Goal: Task Accomplishment & Management: Use online tool/utility

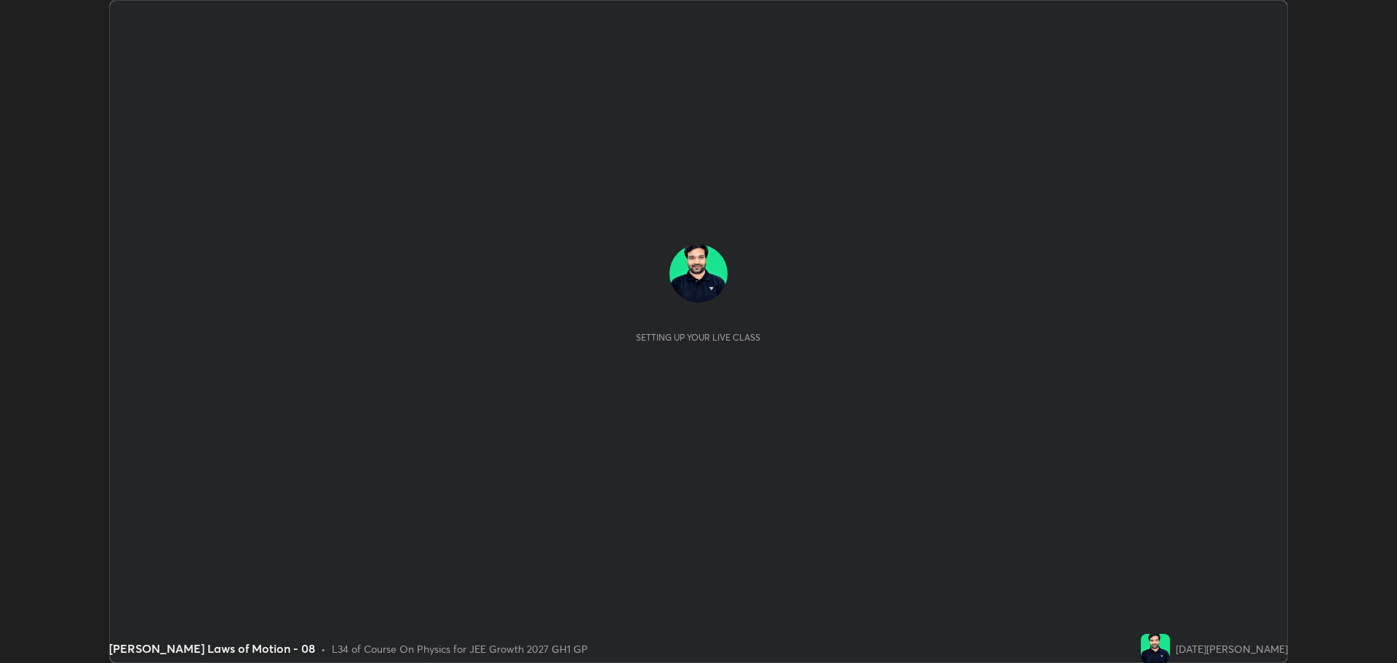
scroll to position [663, 1396]
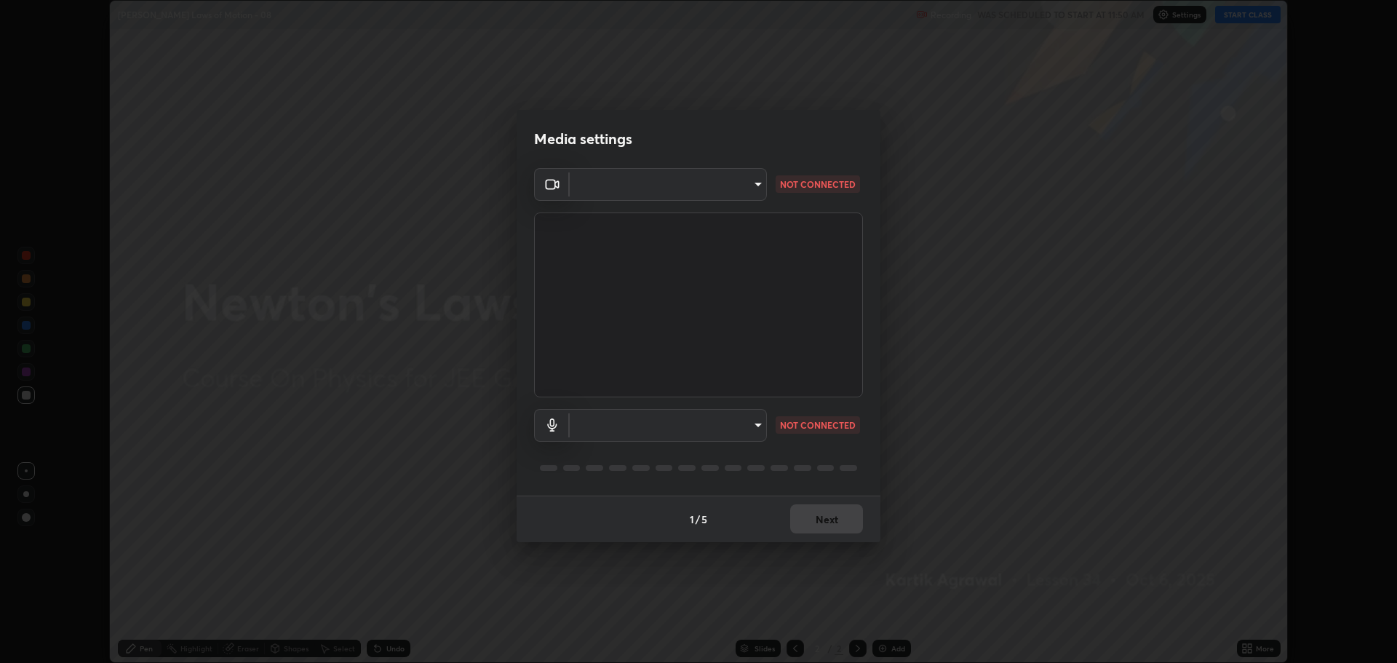
type input "818fcefd3fddf3d091a7478ec67eb8981ca9e8ab5665e76ce228af1b2ffa74de"
click at [634, 427] on body "Erase all Newton's Laws of Motion - 08 Recording WAS SCHEDULED TO START AT 11:5…" at bounding box center [698, 331] width 1397 height 663
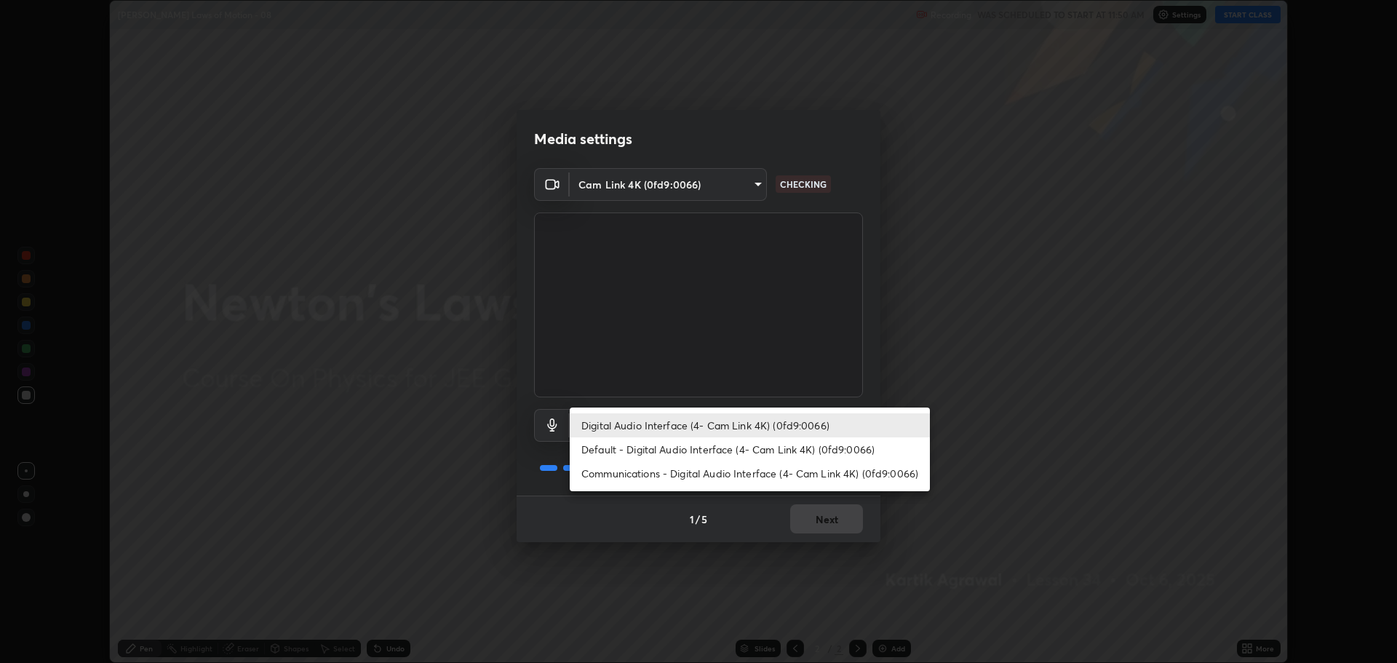
click at [629, 483] on li "Communications - Digital Audio Interface (4- Cam Link 4K) (0fd9:0066)" at bounding box center [750, 473] width 360 height 24
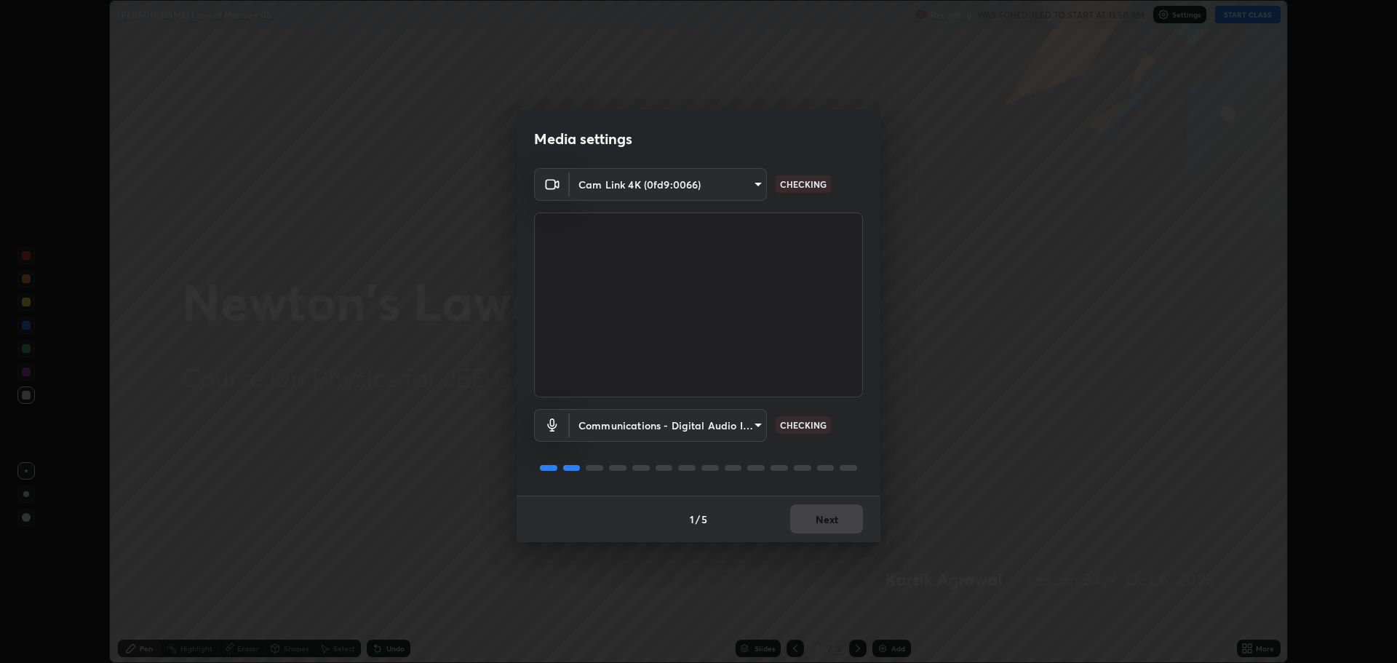
click at [618, 423] on body "Erase all Newton's Laws of Motion - 08 Recording WAS SCHEDULED TO START AT 11:5…" at bounding box center [698, 331] width 1397 height 663
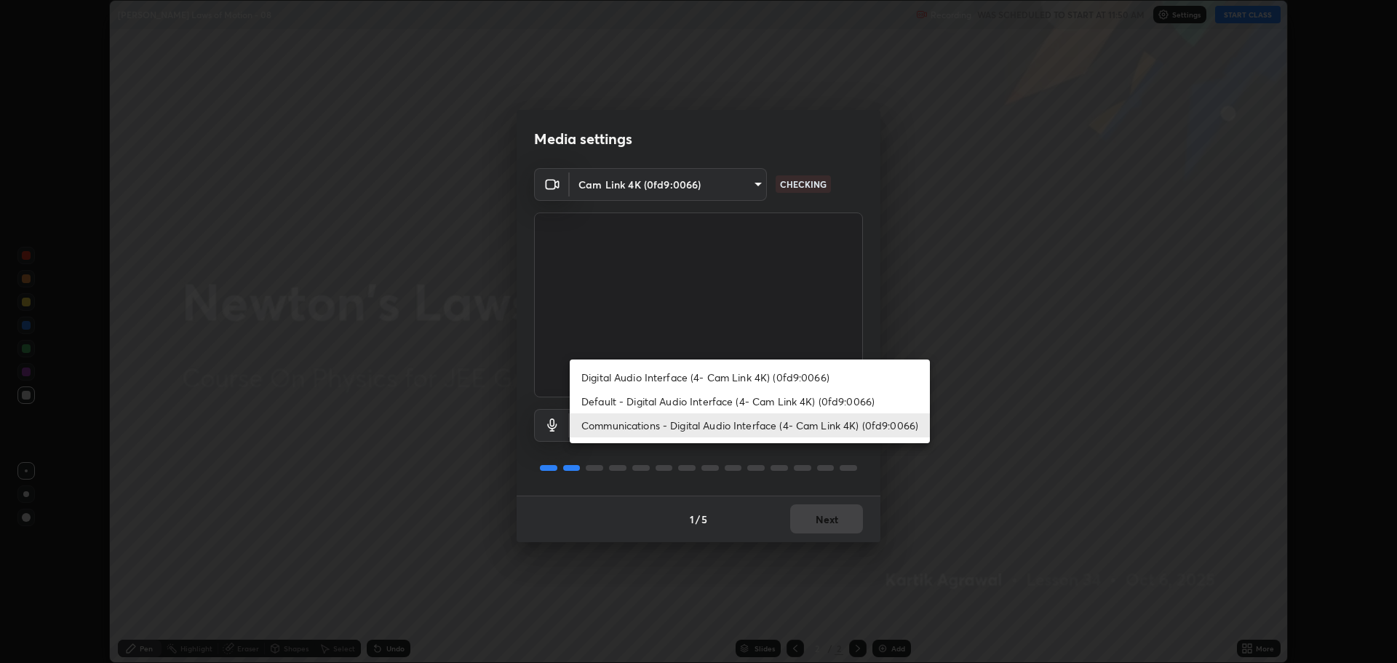
click at [631, 383] on li "Digital Audio Interface (4- Cam Link 4K) (0fd9:0066)" at bounding box center [750, 377] width 360 height 24
type input "9eef42aa830c615b5d7534580cc3e66c86575aa8da00648f2c59efabe6233f6d"
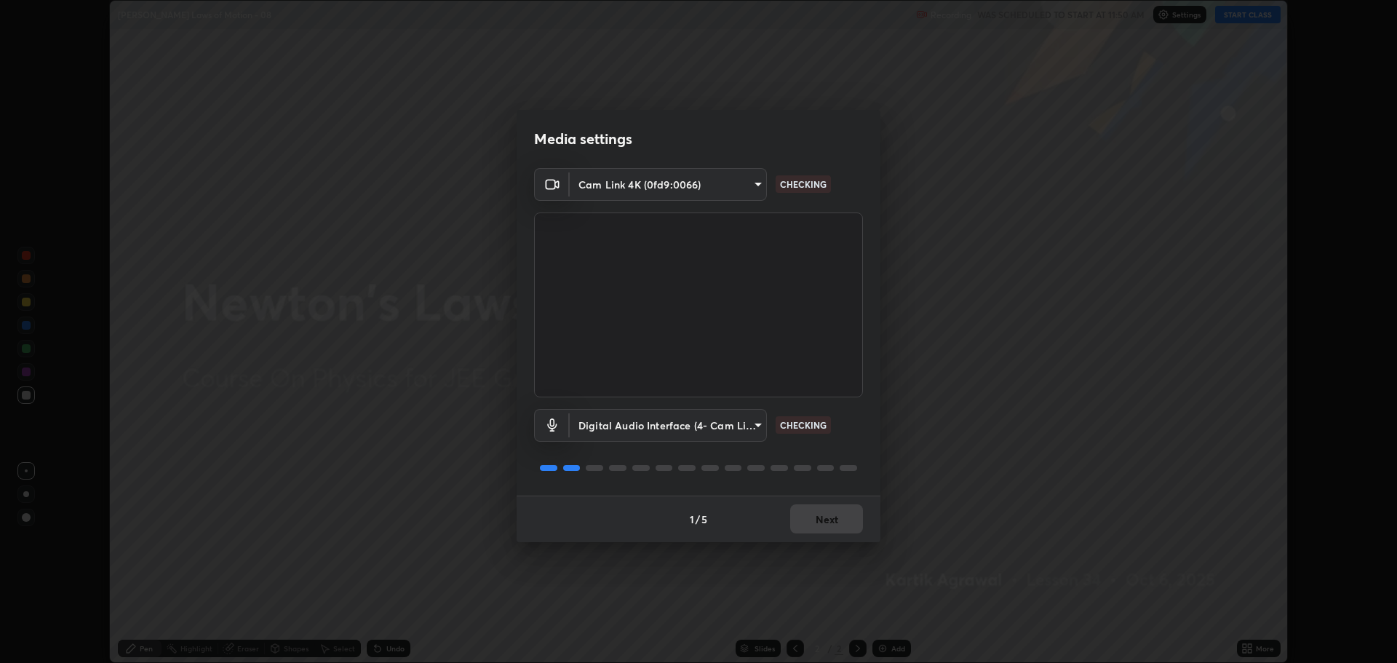
click at [825, 517] on div "1 / 5 Next" at bounding box center [699, 518] width 364 height 47
click at [828, 519] on div "1 / 5 Next" at bounding box center [699, 518] width 364 height 47
click at [814, 512] on button "Next" at bounding box center [826, 518] width 73 height 29
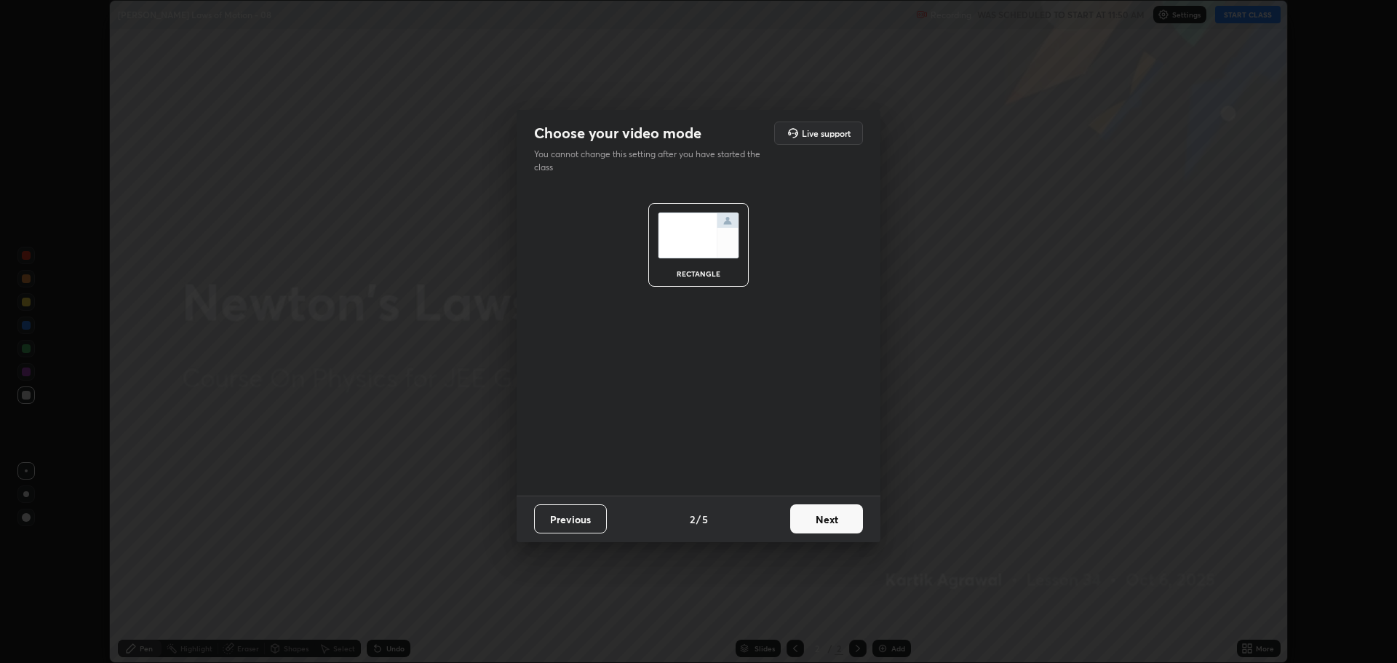
click at [823, 522] on button "Next" at bounding box center [826, 518] width 73 height 29
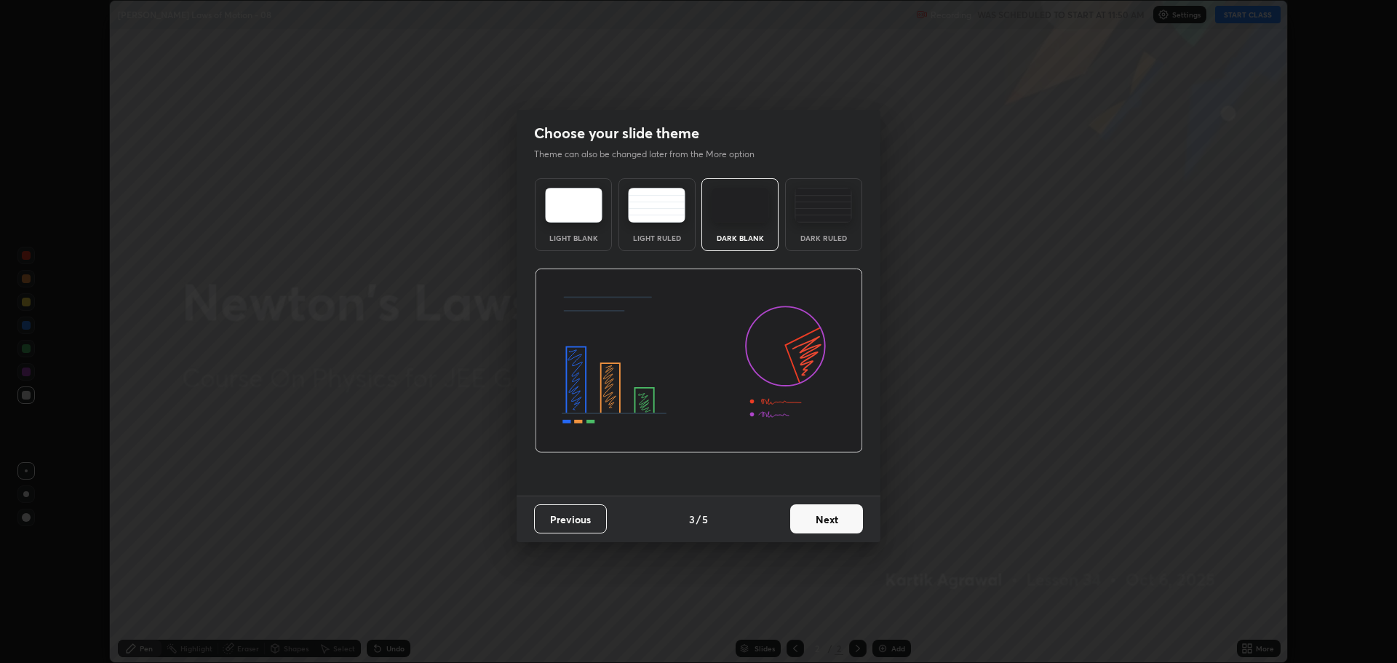
click at [836, 528] on button "Next" at bounding box center [826, 518] width 73 height 29
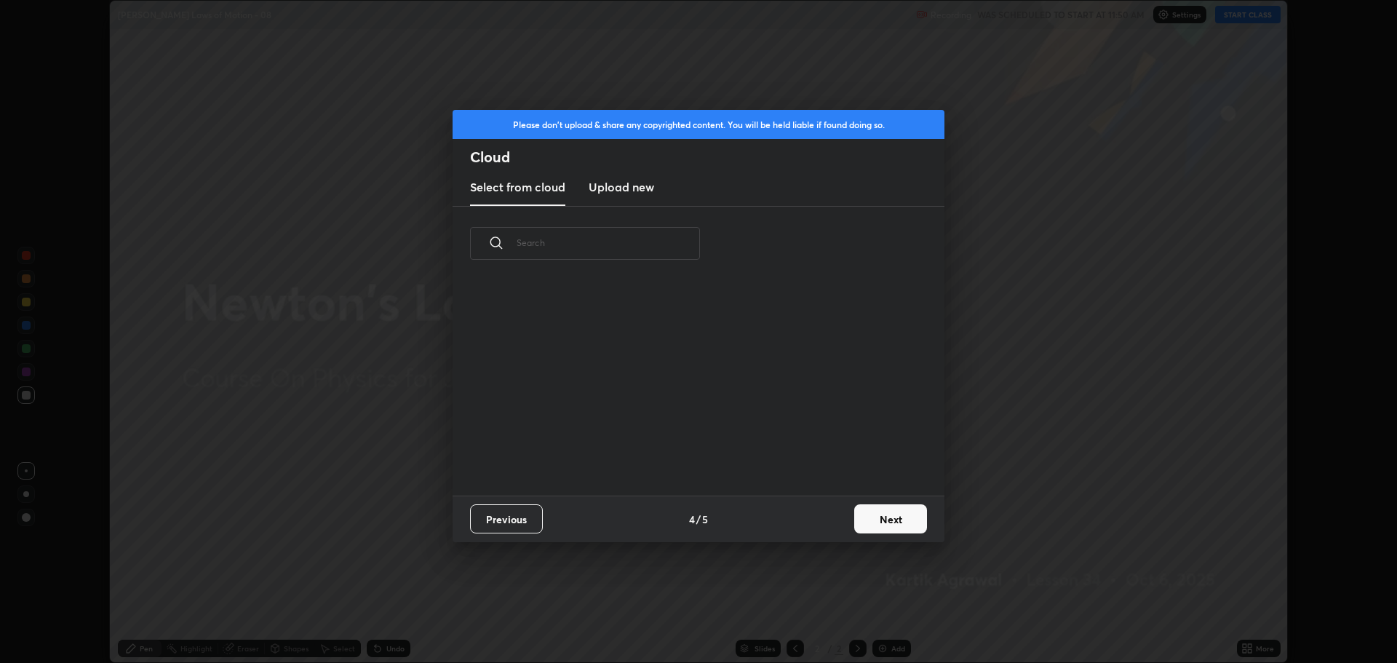
click at [882, 517] on button "Next" at bounding box center [890, 518] width 73 height 29
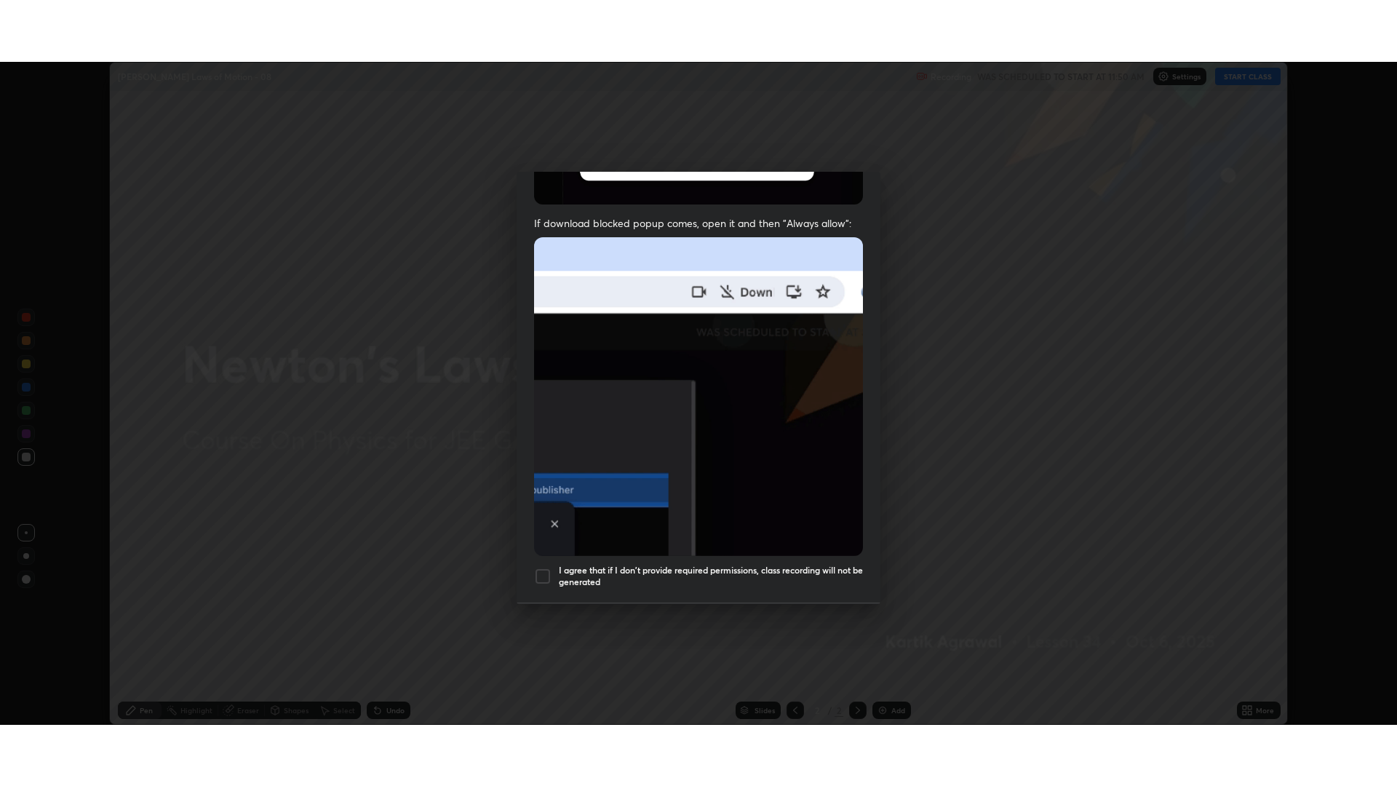
scroll to position [295, 0]
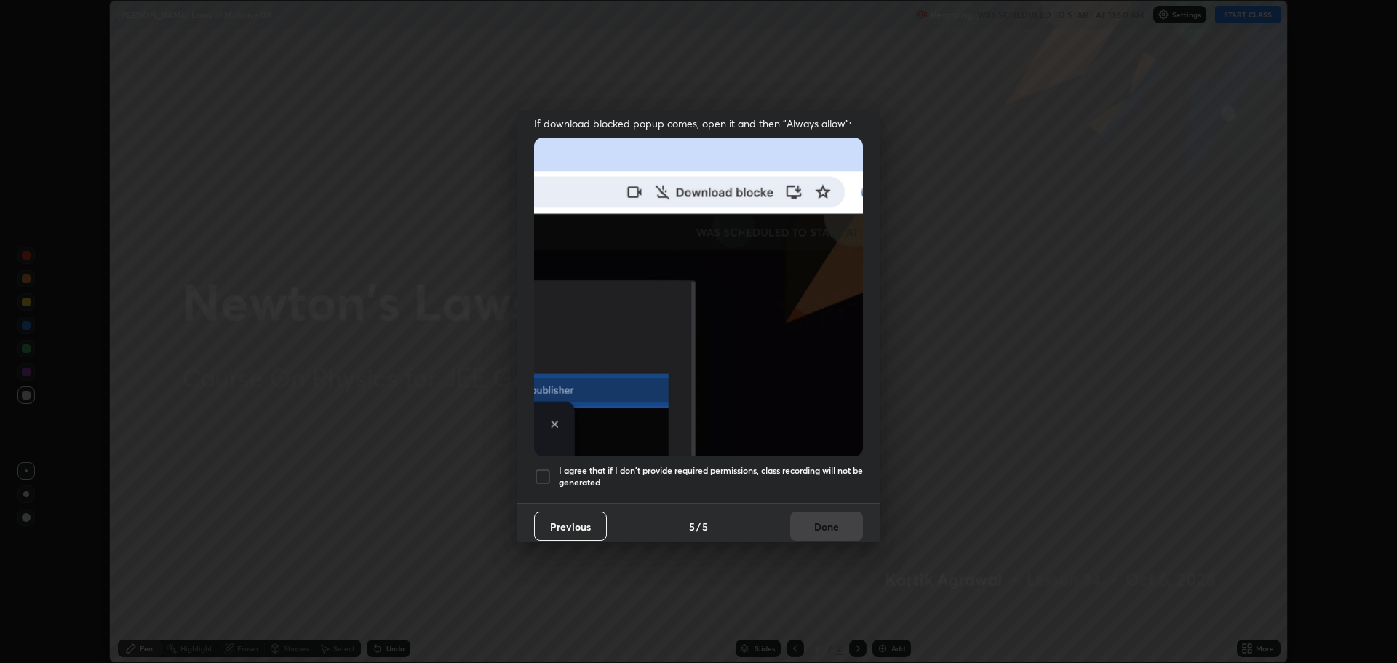
click at [535, 468] on div at bounding box center [542, 476] width 17 height 17
click at [818, 515] on button "Done" at bounding box center [826, 525] width 73 height 29
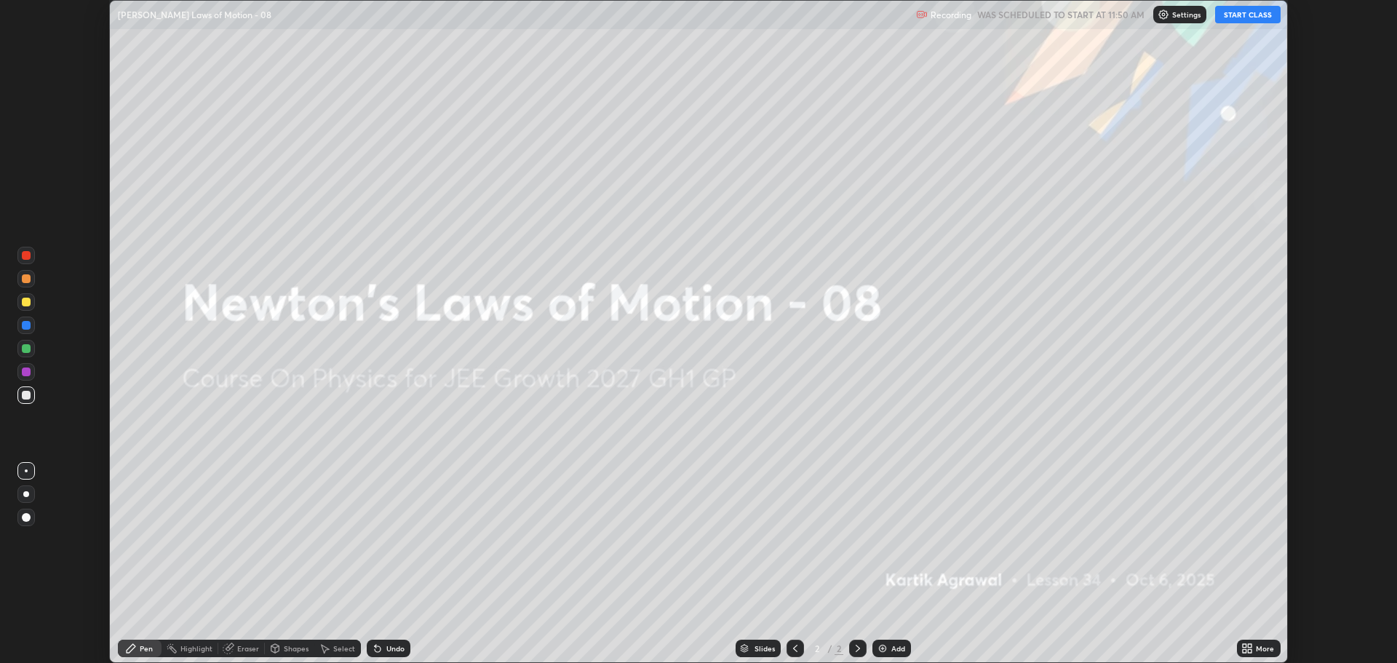
click at [1250, 650] on icon at bounding box center [1250, 651] width 4 height 4
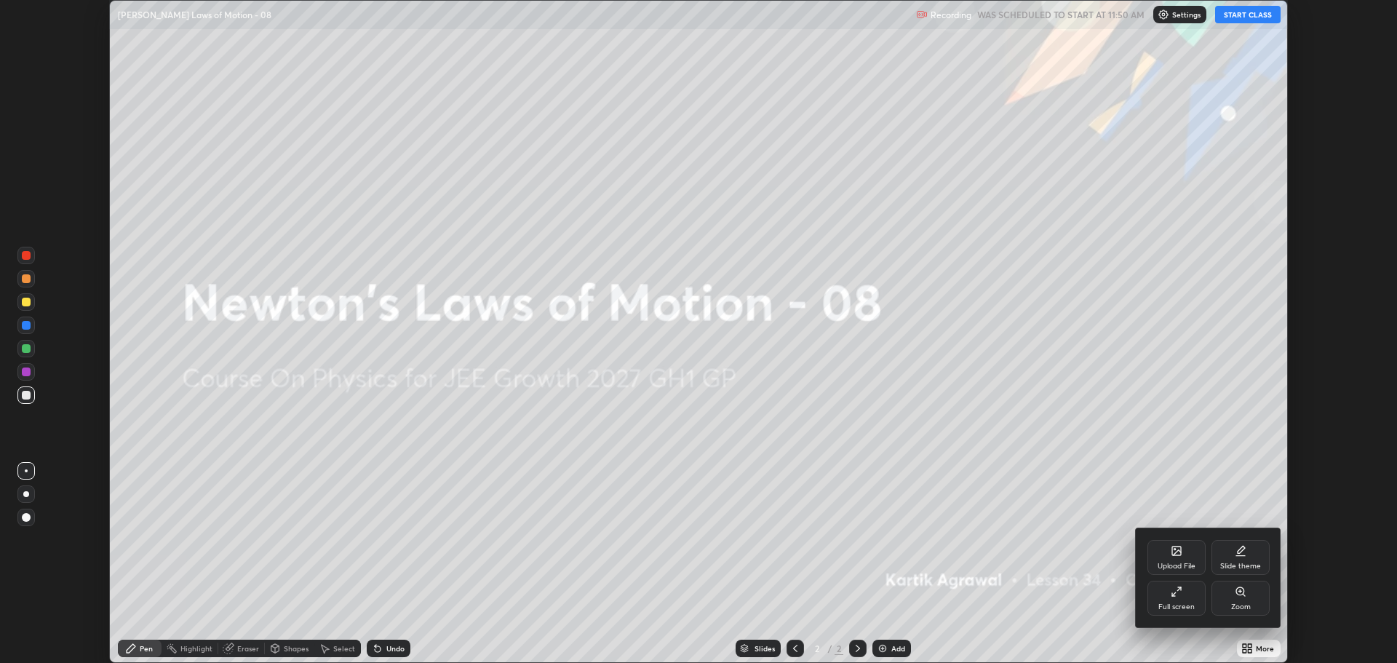
click at [1161, 603] on div "Full screen" at bounding box center [1176, 606] width 36 height 7
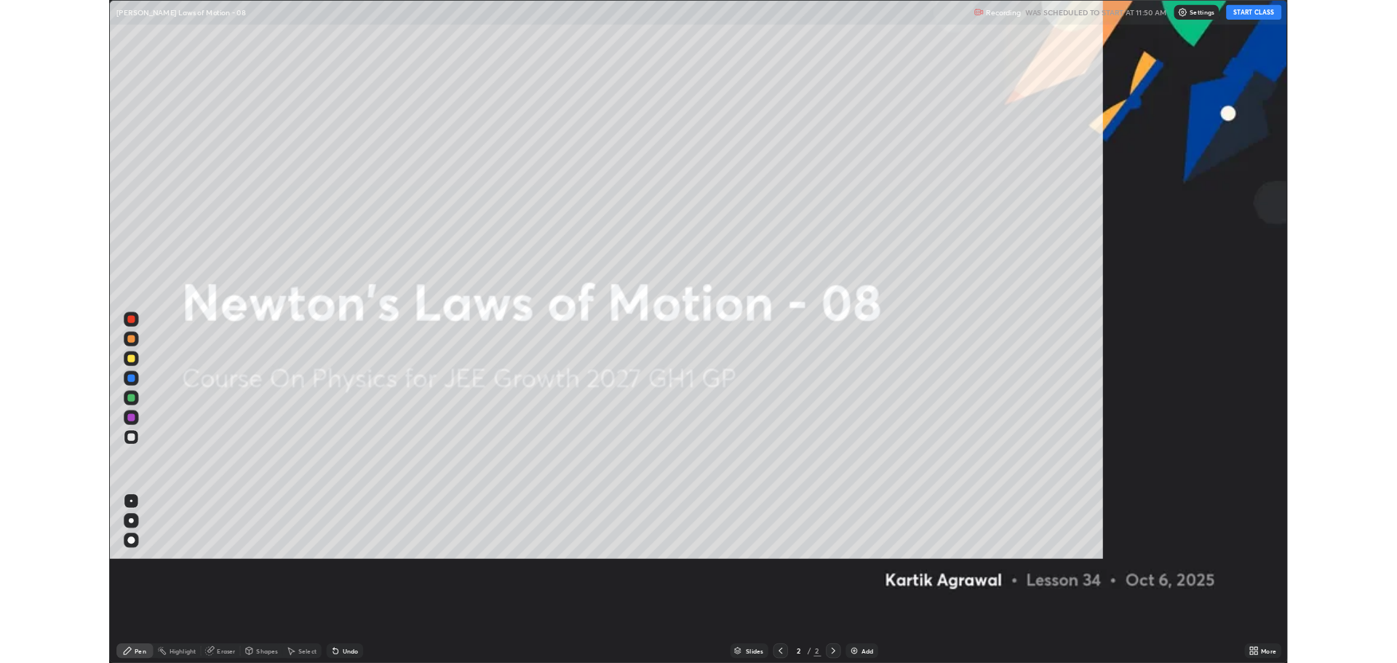
scroll to position [786, 1397]
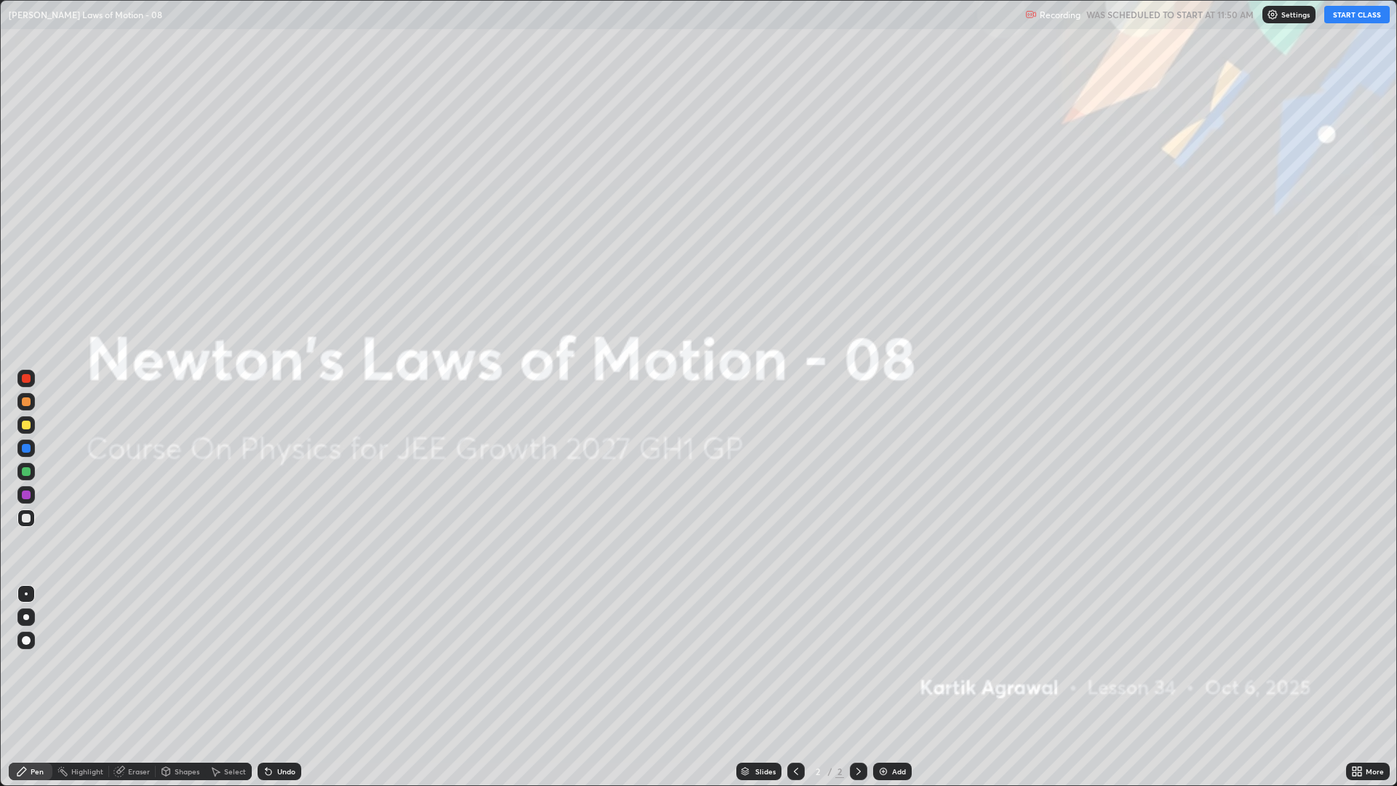
click at [1349, 22] on button "START CLASS" at bounding box center [1356, 14] width 65 height 17
click at [885, 662] on img at bounding box center [883, 771] width 12 height 12
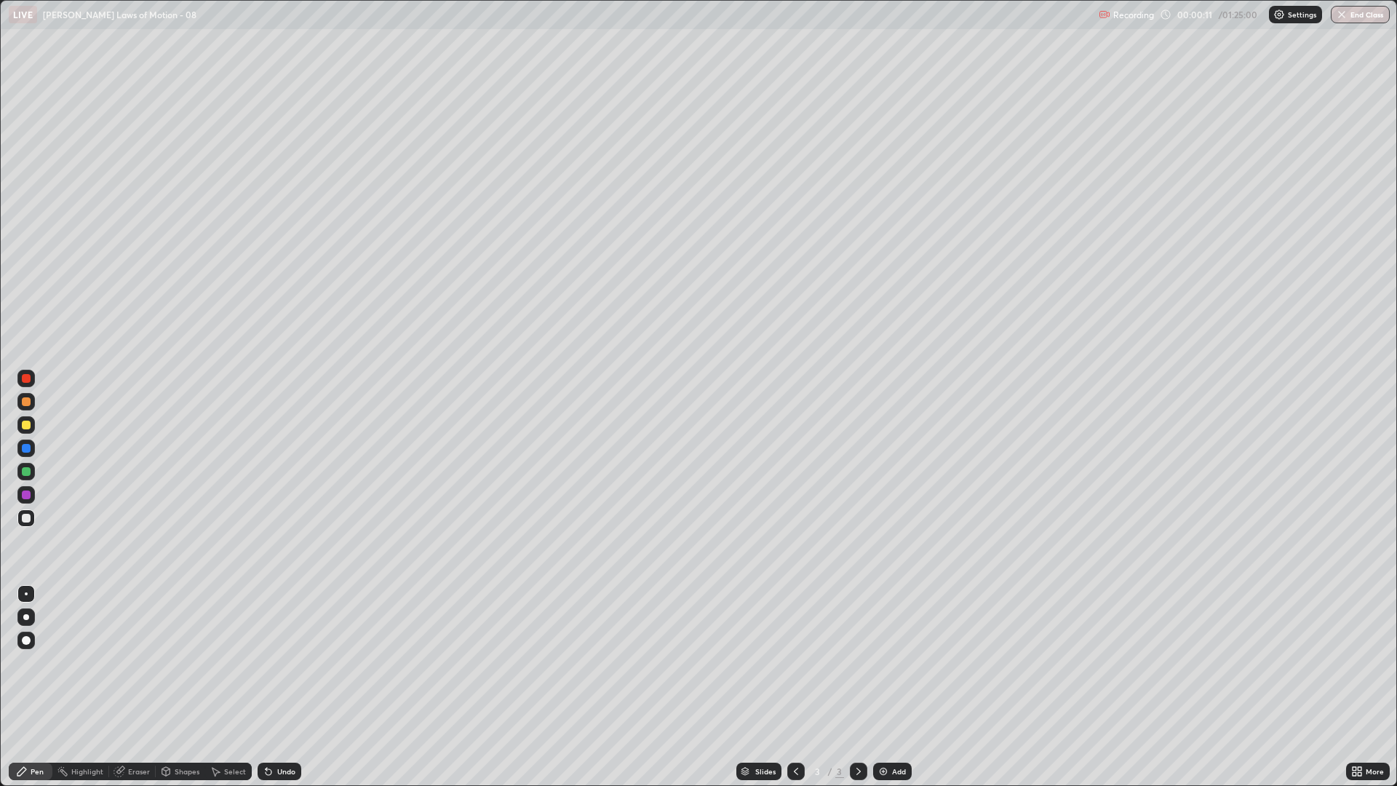
click at [28, 476] on div at bounding box center [25, 471] width 17 height 17
click at [31, 420] on div at bounding box center [25, 424] width 17 height 17
click at [23, 517] on div at bounding box center [26, 518] width 9 height 9
click at [893, 662] on div "Add" at bounding box center [899, 771] width 14 height 7
click at [33, 404] on div at bounding box center [25, 401] width 17 height 17
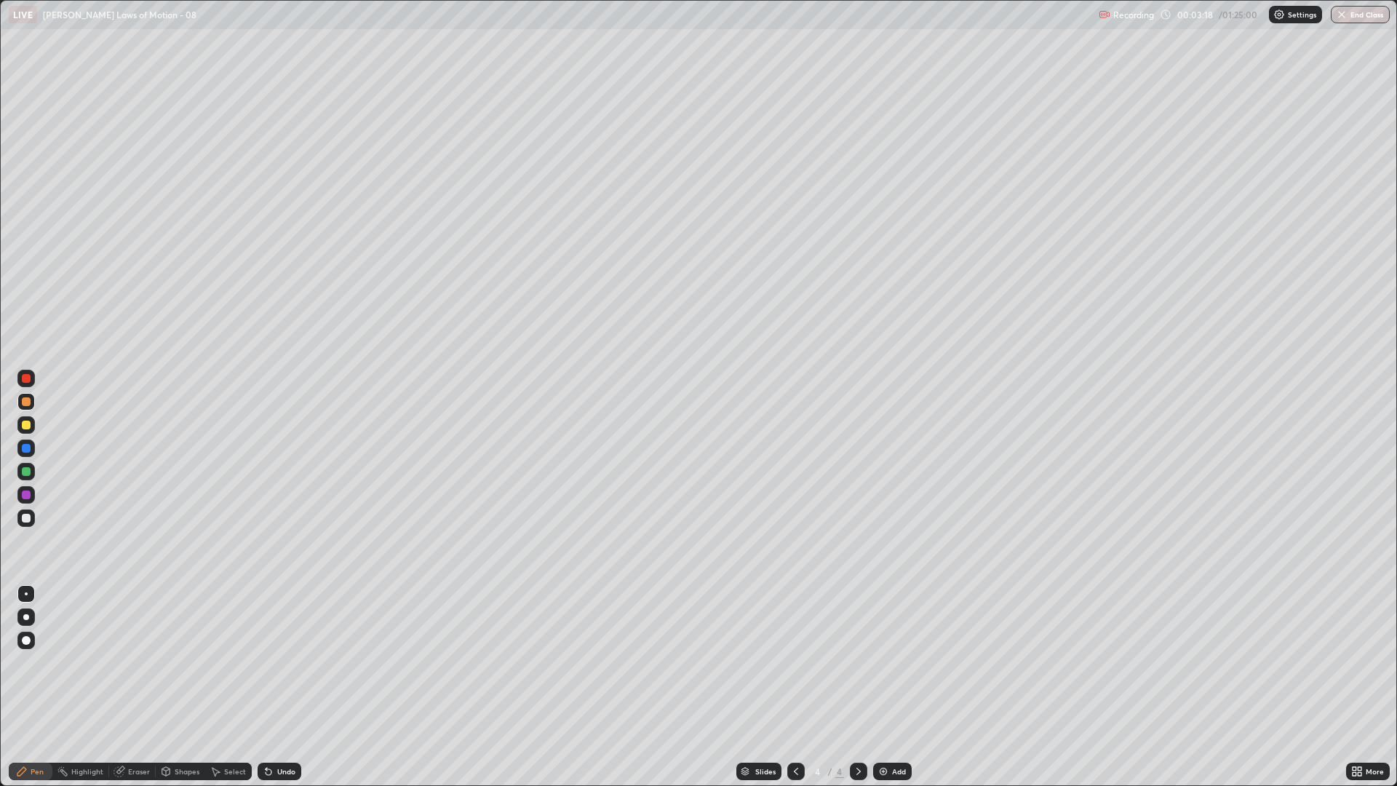
click at [280, 662] on div "Undo" at bounding box center [286, 771] width 18 height 7
click at [281, 662] on div "Undo" at bounding box center [280, 770] width 44 height 17
click at [25, 517] on div at bounding box center [26, 518] width 9 height 9
click at [898, 662] on div "Add" at bounding box center [899, 771] width 14 height 7
click at [31, 474] on div at bounding box center [25, 471] width 17 height 17
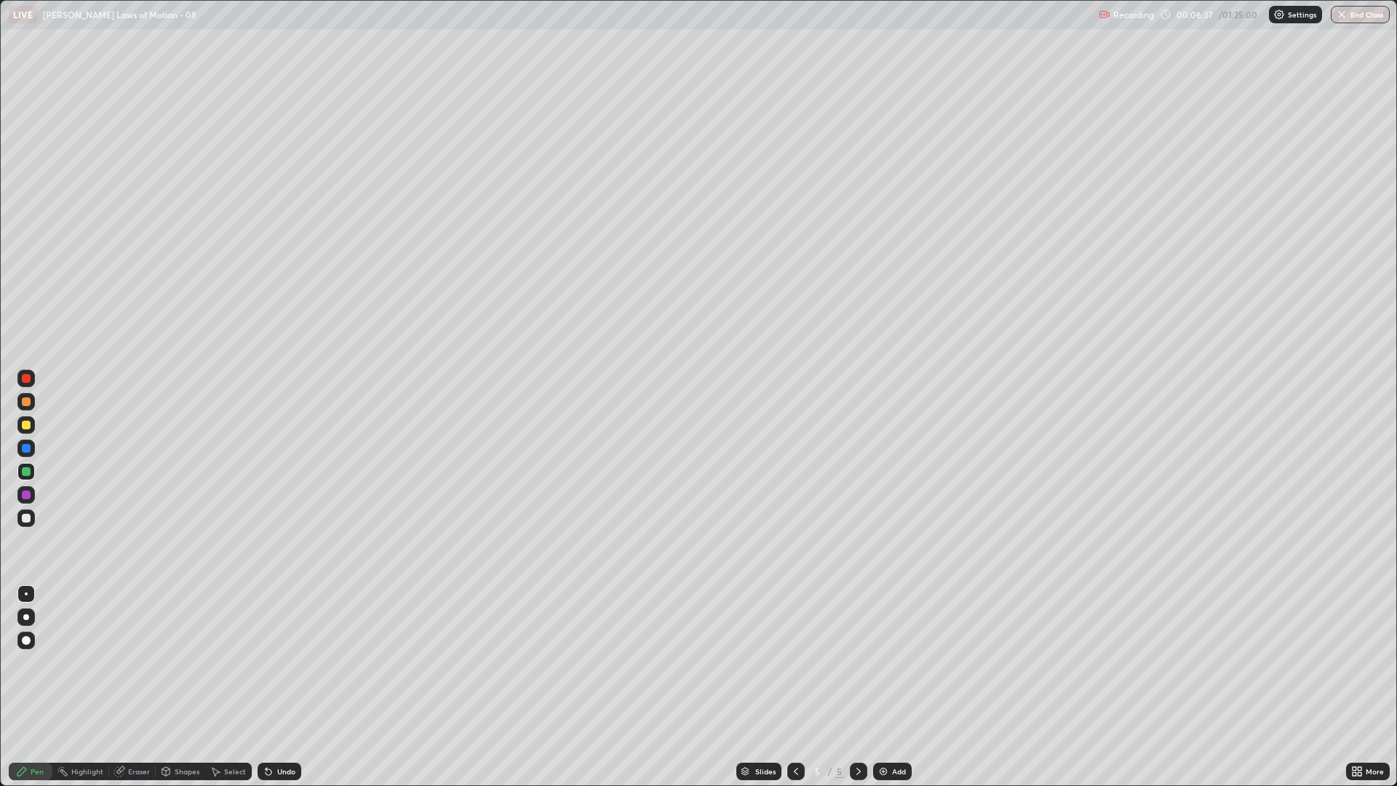
click at [284, 662] on div "Undo" at bounding box center [280, 770] width 44 height 17
click at [30, 432] on div at bounding box center [25, 424] width 17 height 17
click at [29, 451] on div at bounding box center [26, 448] width 9 height 9
click at [227, 662] on div "Select" at bounding box center [235, 771] width 22 height 7
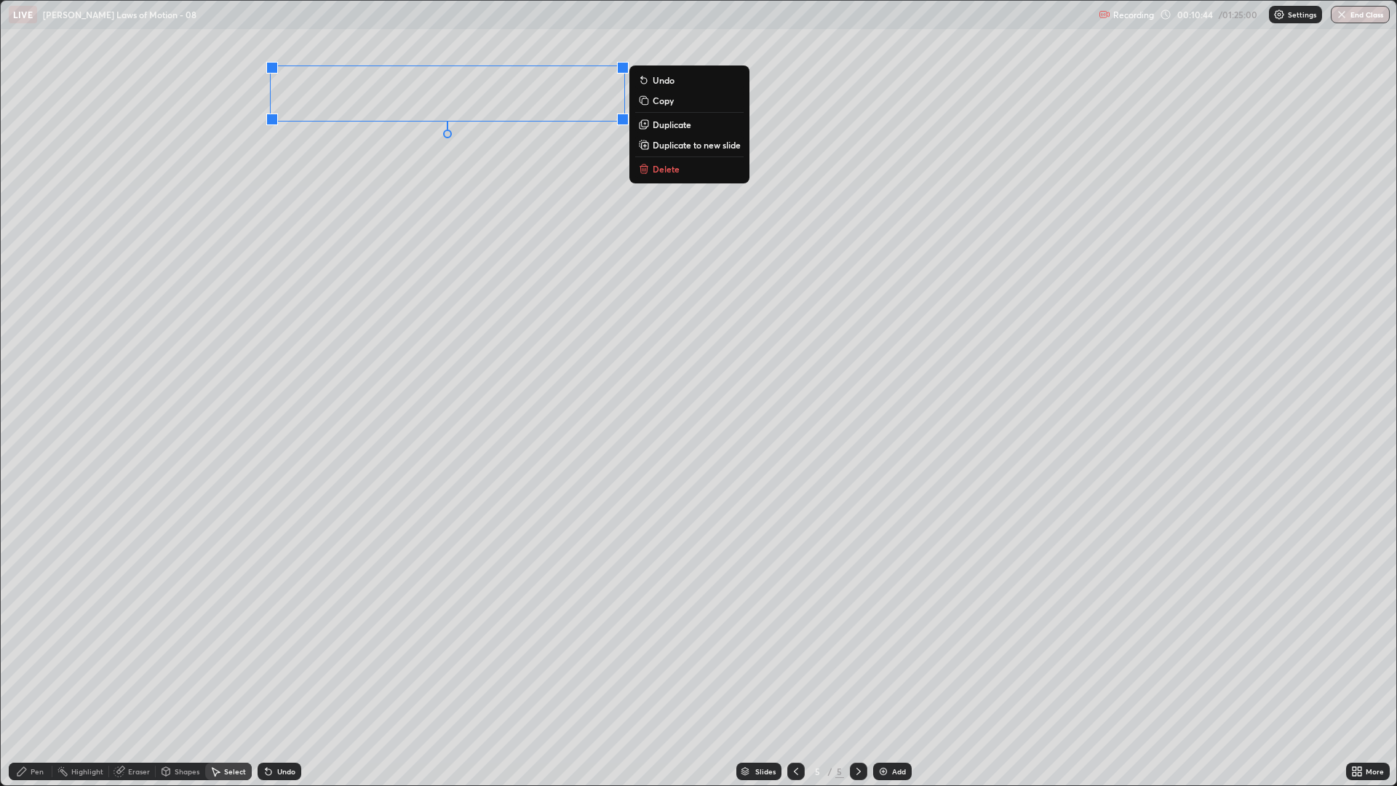
click at [411, 317] on div "0 ° Undo Copy Duplicate Duplicate to new slide Delete" at bounding box center [698, 393] width 1395 height 784
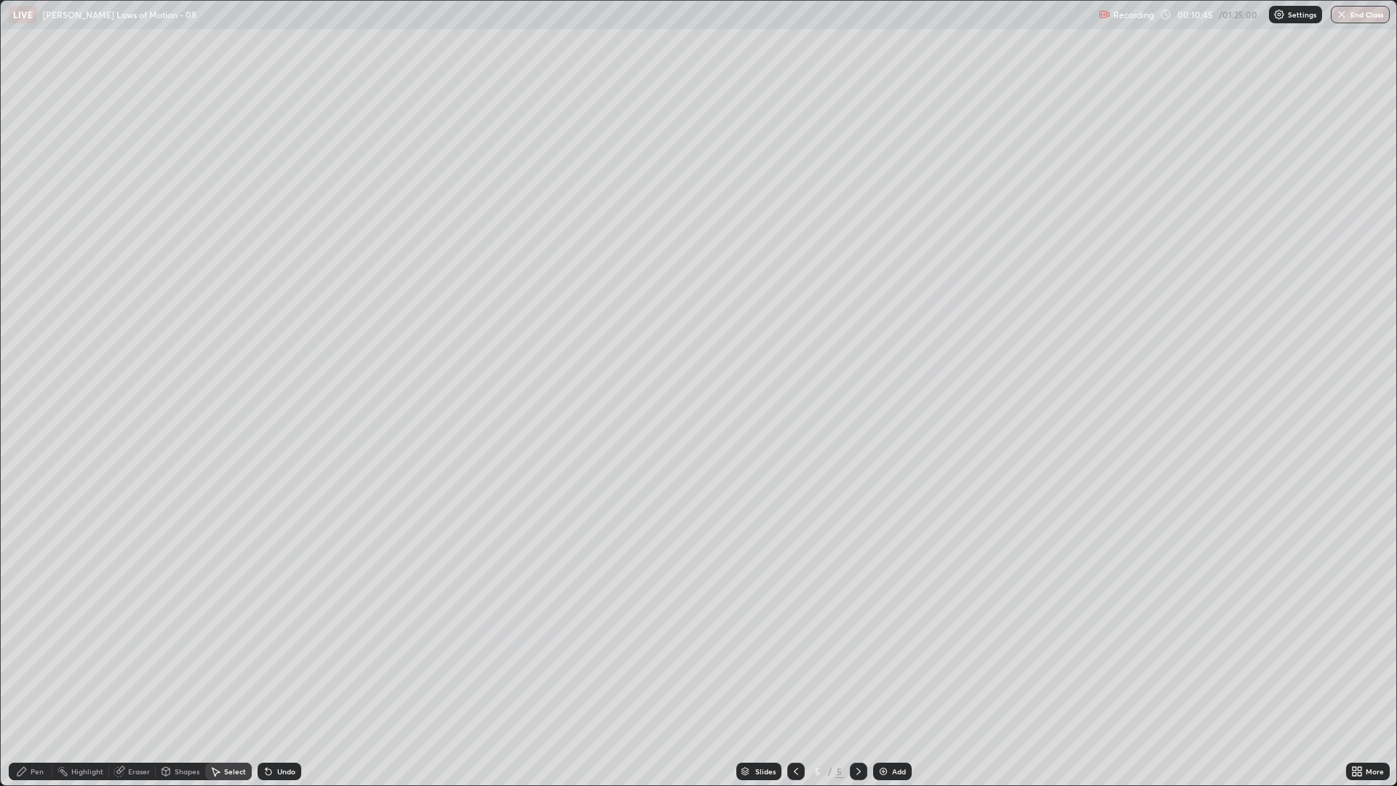
click at [32, 662] on div "Pen" at bounding box center [37, 771] width 13 height 7
click at [25, 522] on div at bounding box center [26, 518] width 9 height 9
click at [28, 426] on div at bounding box center [26, 424] width 9 height 9
click at [239, 662] on div "Select" at bounding box center [235, 771] width 22 height 7
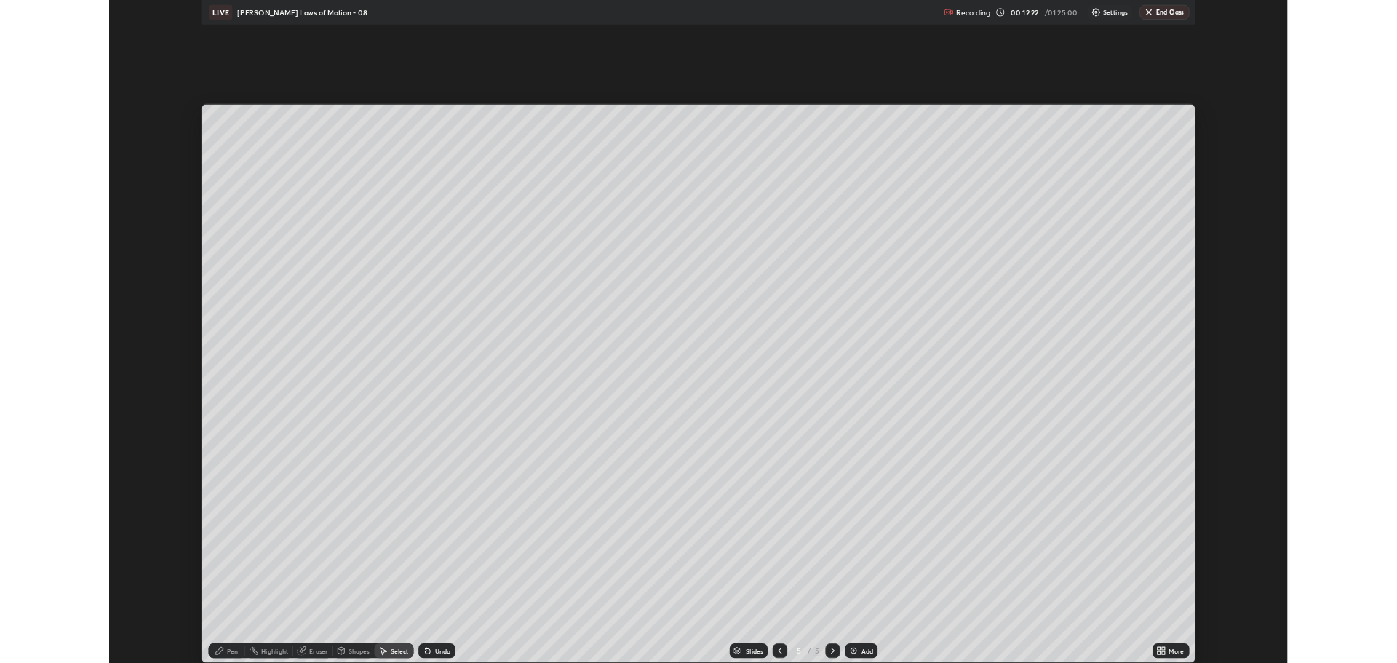
scroll to position [72087, 71353]
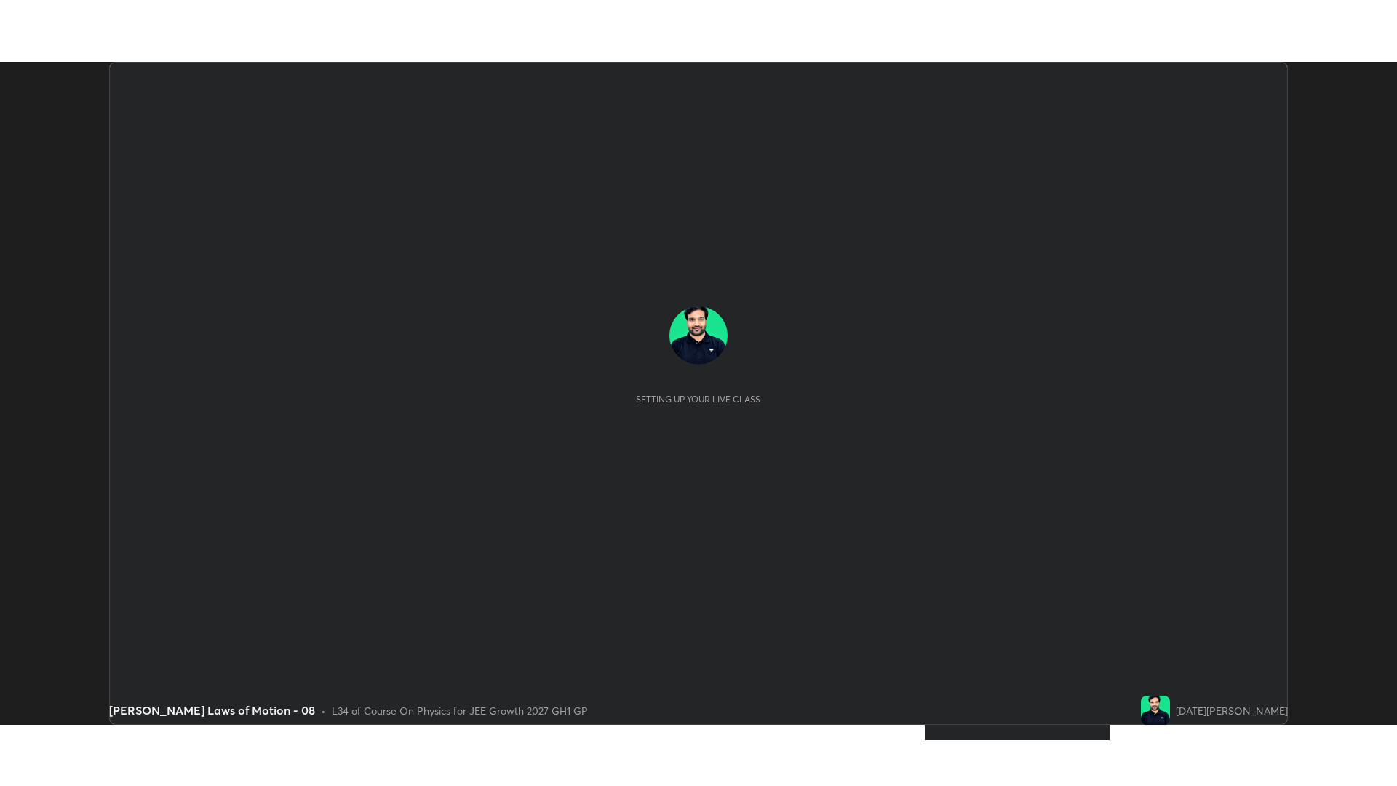
scroll to position [663, 1396]
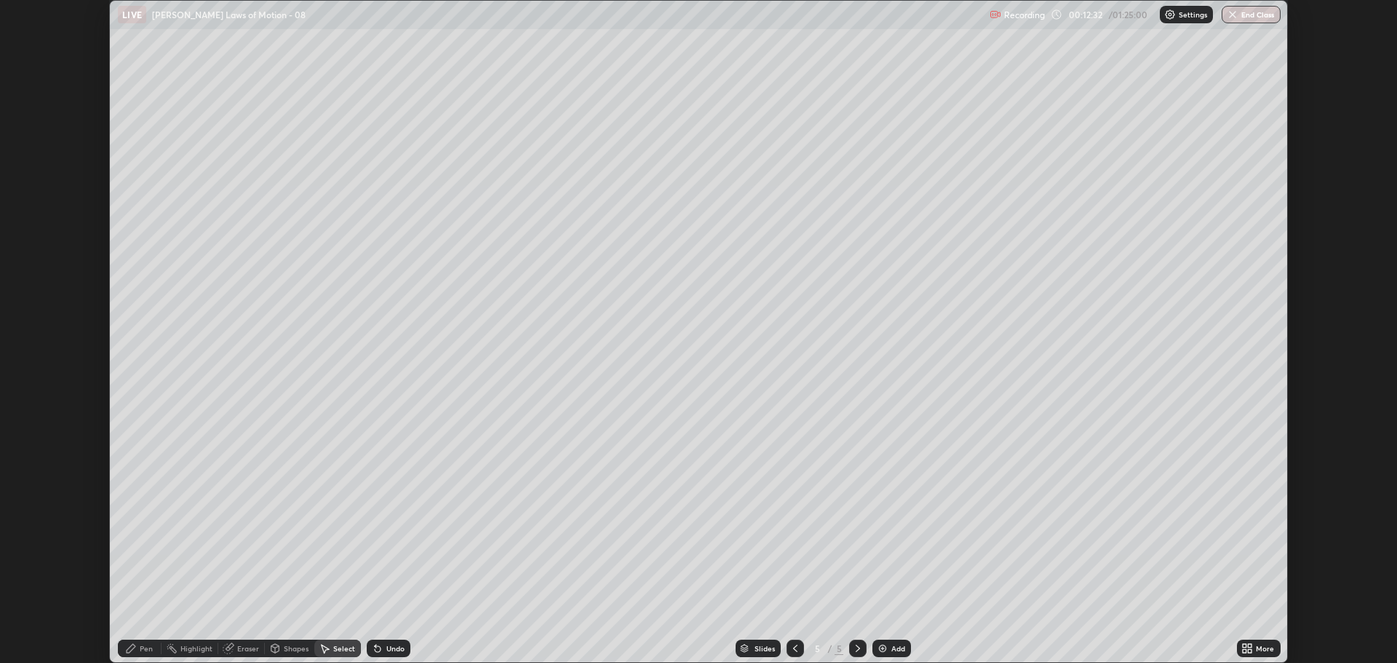
click at [1257, 650] on div "More" at bounding box center [1265, 648] width 18 height 7
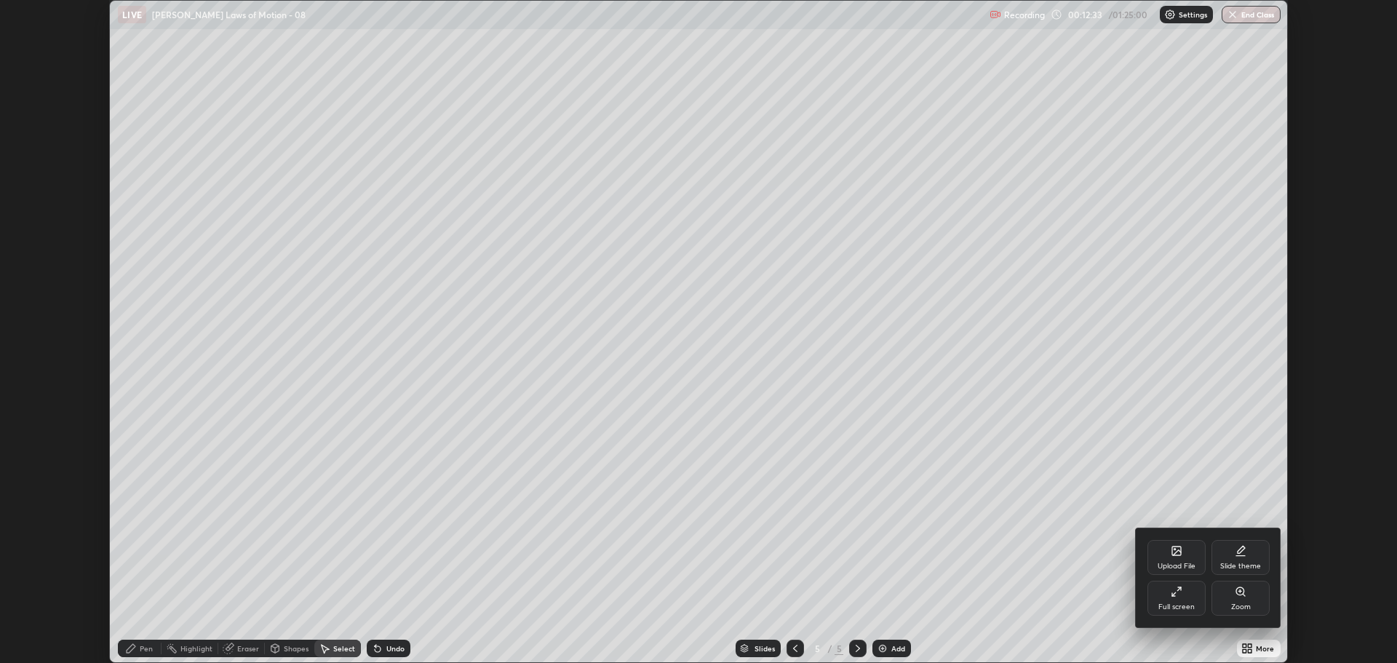
click at [1176, 603] on div "Full screen" at bounding box center [1176, 606] width 36 height 7
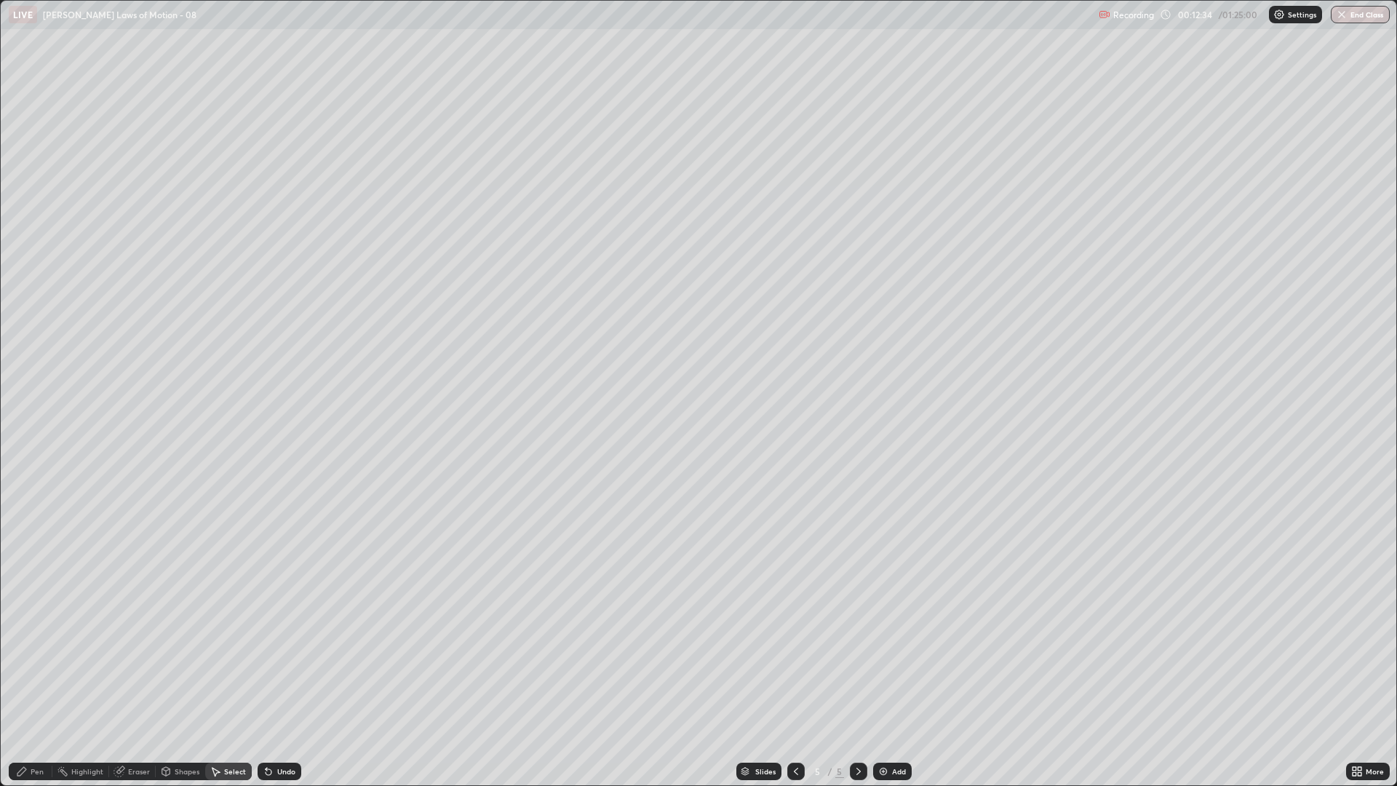
scroll to position [786, 1397]
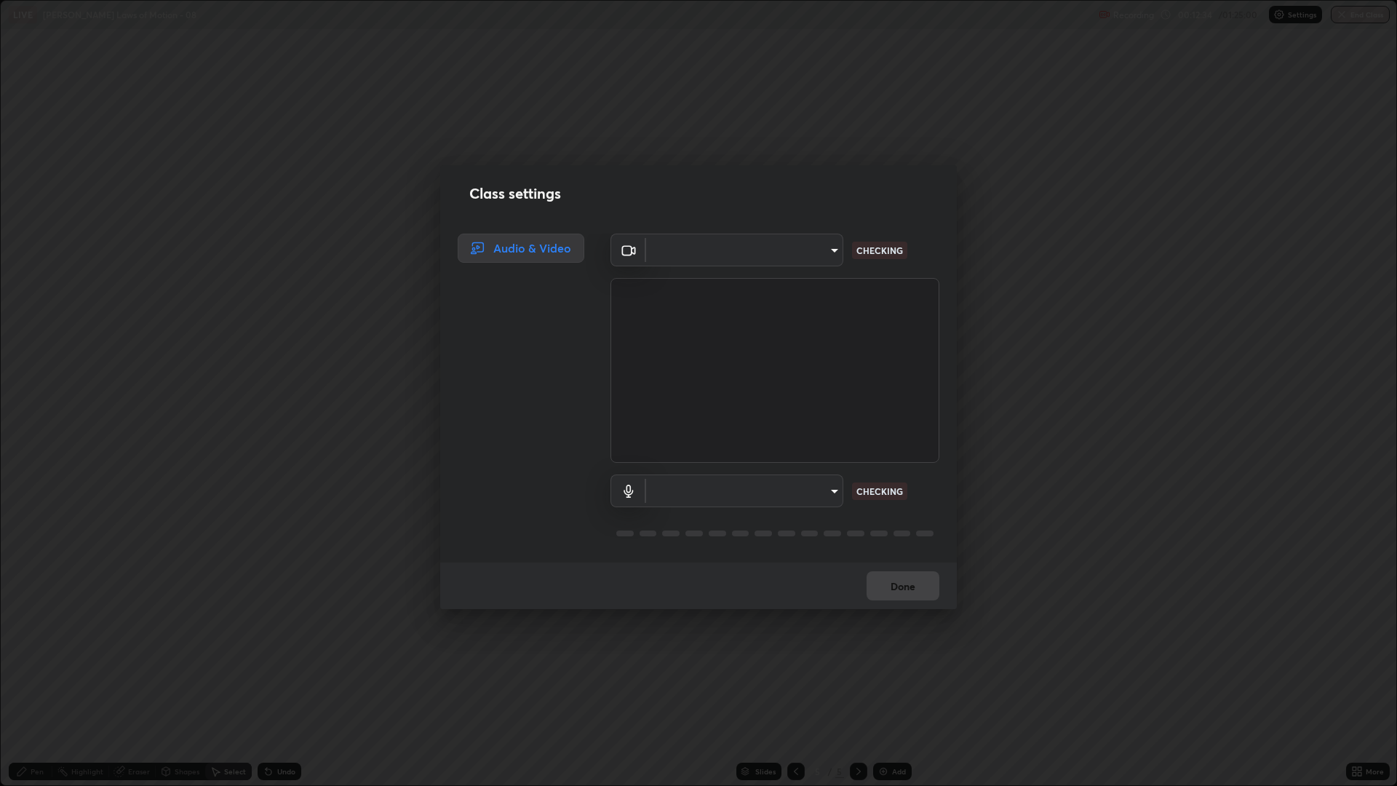
type input "818fcefd3fddf3d091a7478ec67eb8981ca9e8ab5665e76ce228af1b2ffa74de"
click at [759, 486] on body "Erase all LIVE [PERSON_NAME] Laws of Motion - 08 Recording 00:12:35 / 01:25:00 …" at bounding box center [698, 393] width 1397 height 786
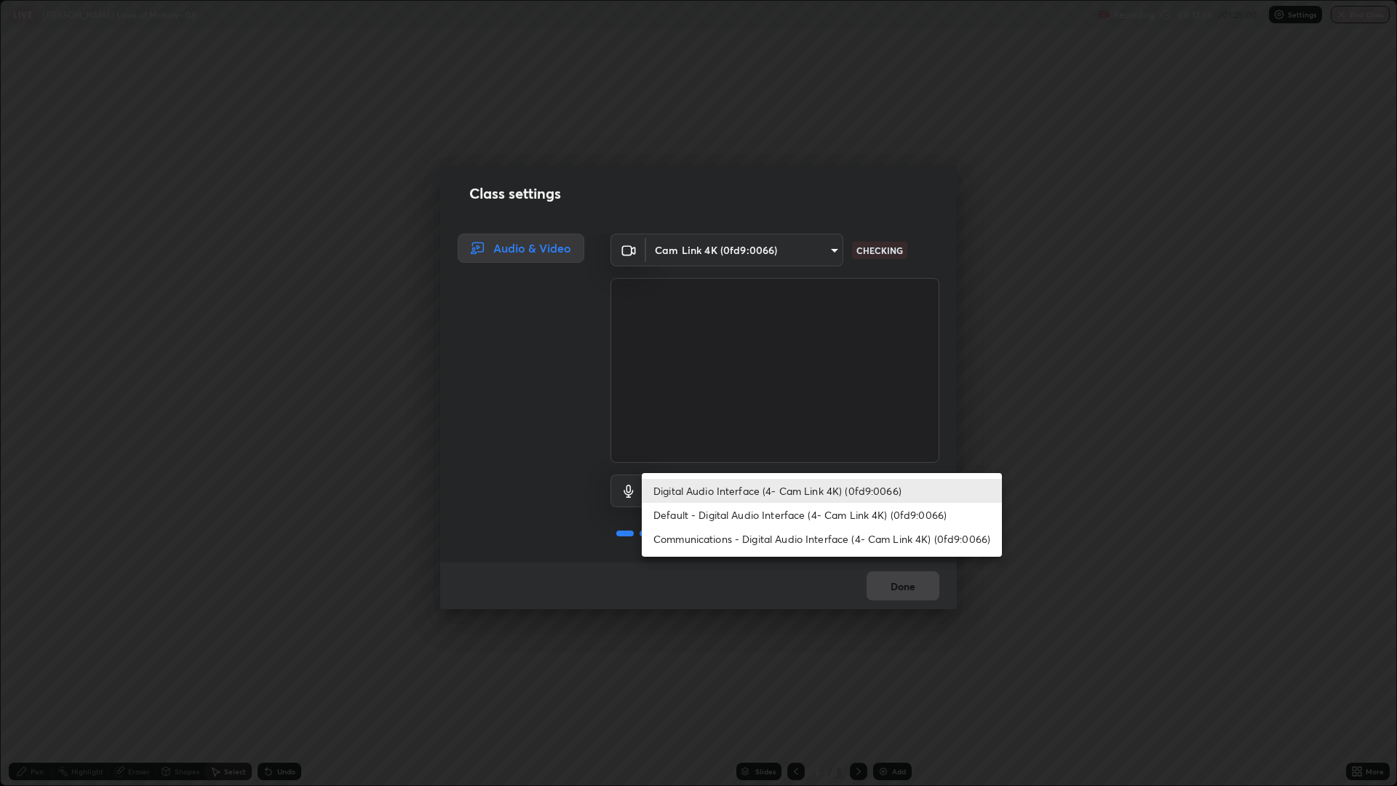
click at [732, 538] on li "Communications - Digital Audio Interface (4- Cam Link 4K) (0fd9:0066)" at bounding box center [822, 539] width 360 height 24
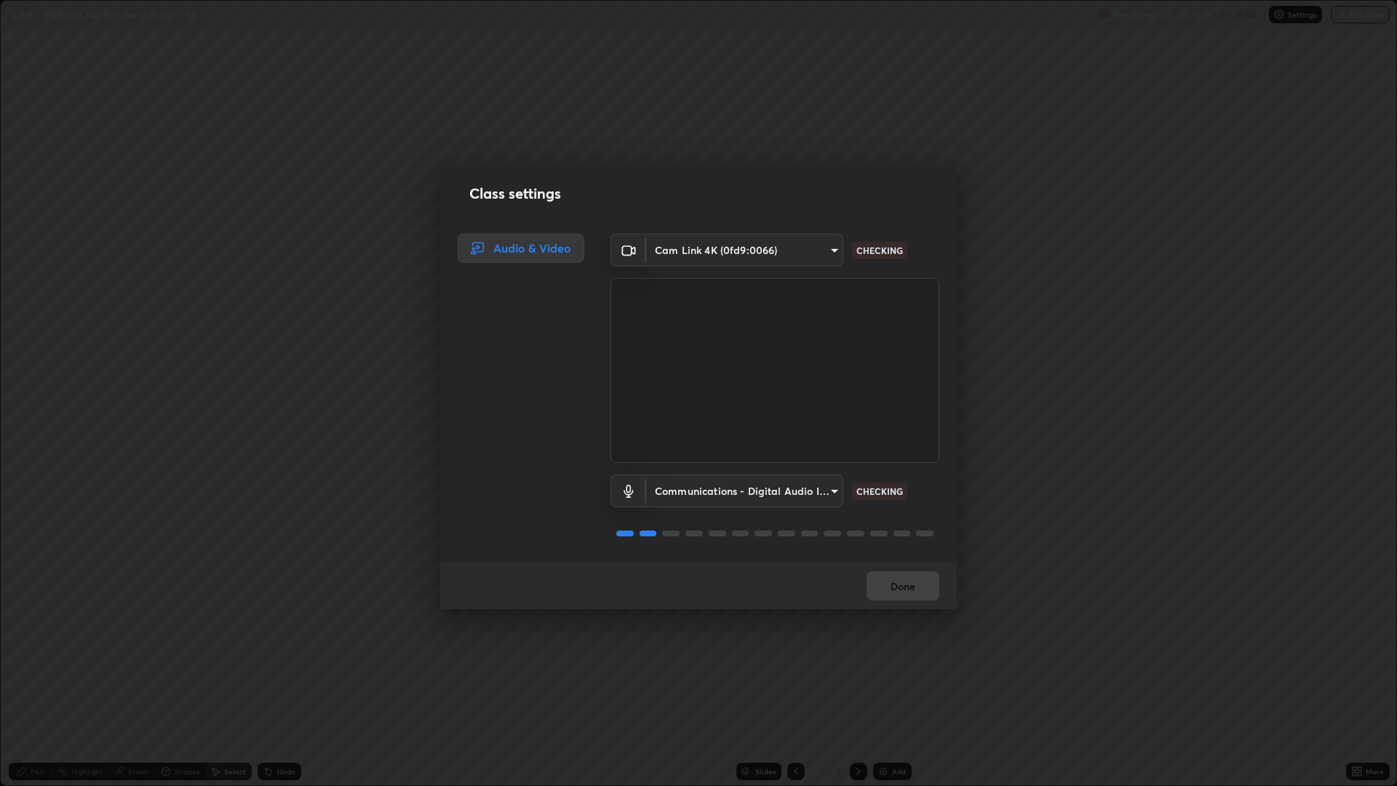
click at [715, 490] on body "Erase all LIVE [PERSON_NAME] Laws of Motion - 08 Recording 00:12:37 / 01:25:00 …" at bounding box center [698, 393] width 1397 height 786
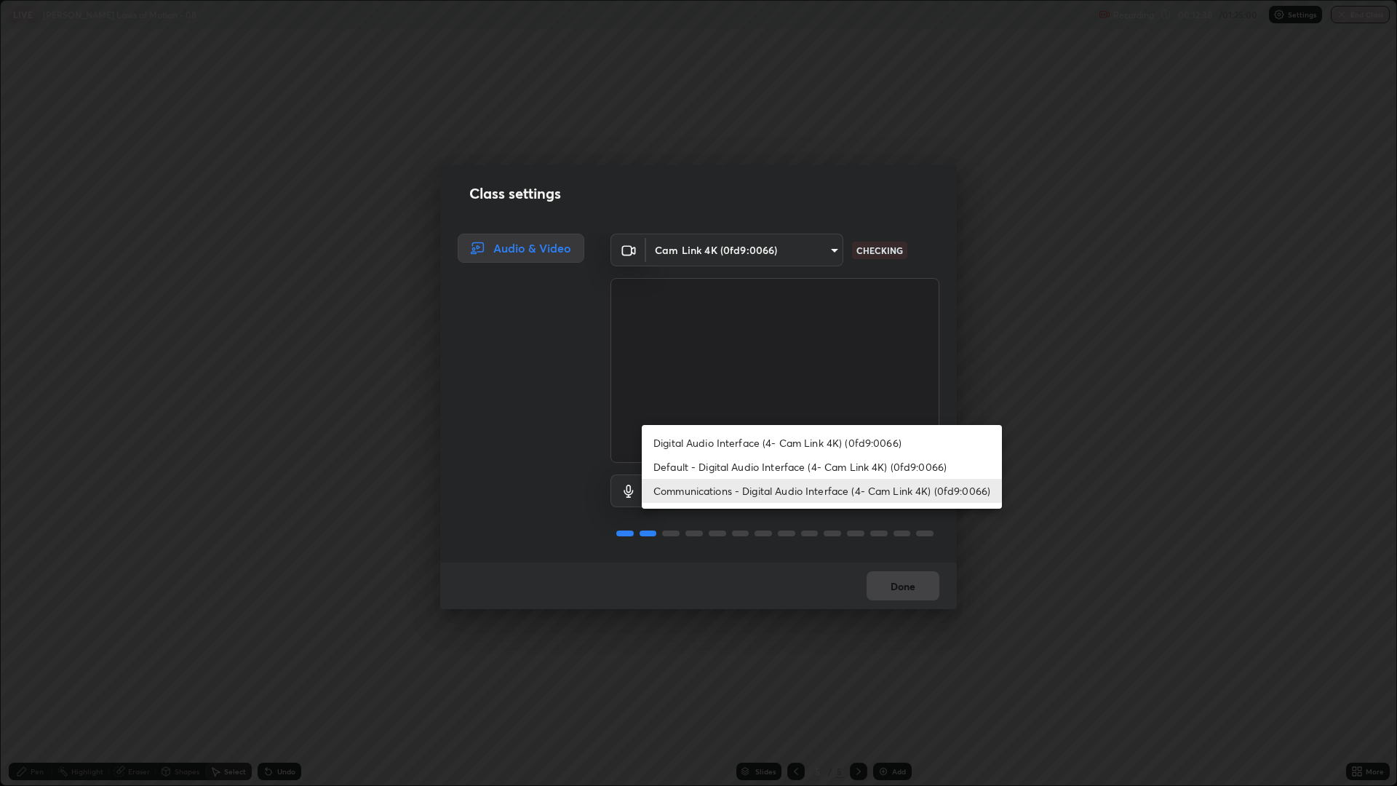
click at [739, 446] on li "Digital Audio Interface (4- Cam Link 4K) (0fd9:0066)" at bounding box center [822, 443] width 360 height 24
type input "9eef42aa830c615b5d7534580cc3e66c86575aa8da00648f2c59efabe6233f6d"
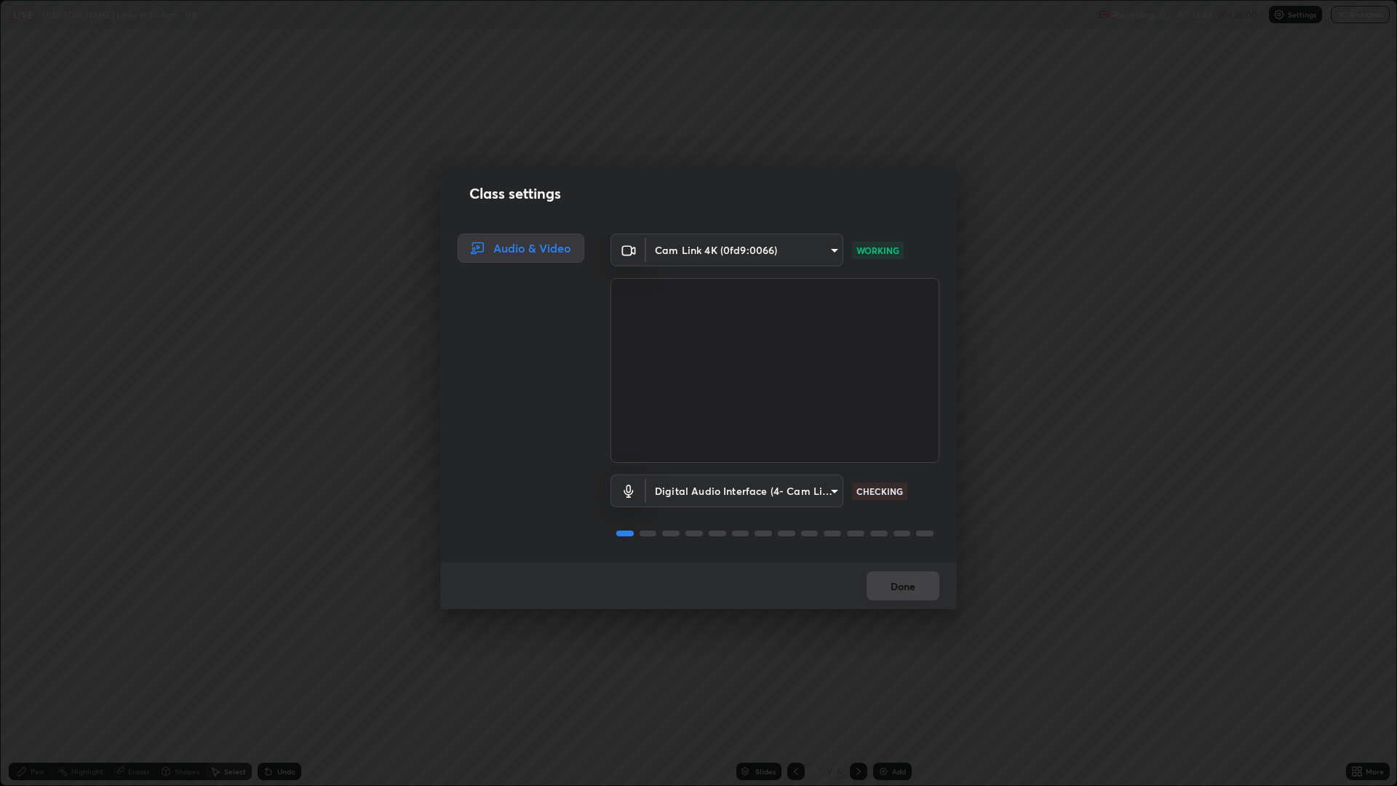
click at [887, 589] on button "Done" at bounding box center [902, 585] width 73 height 29
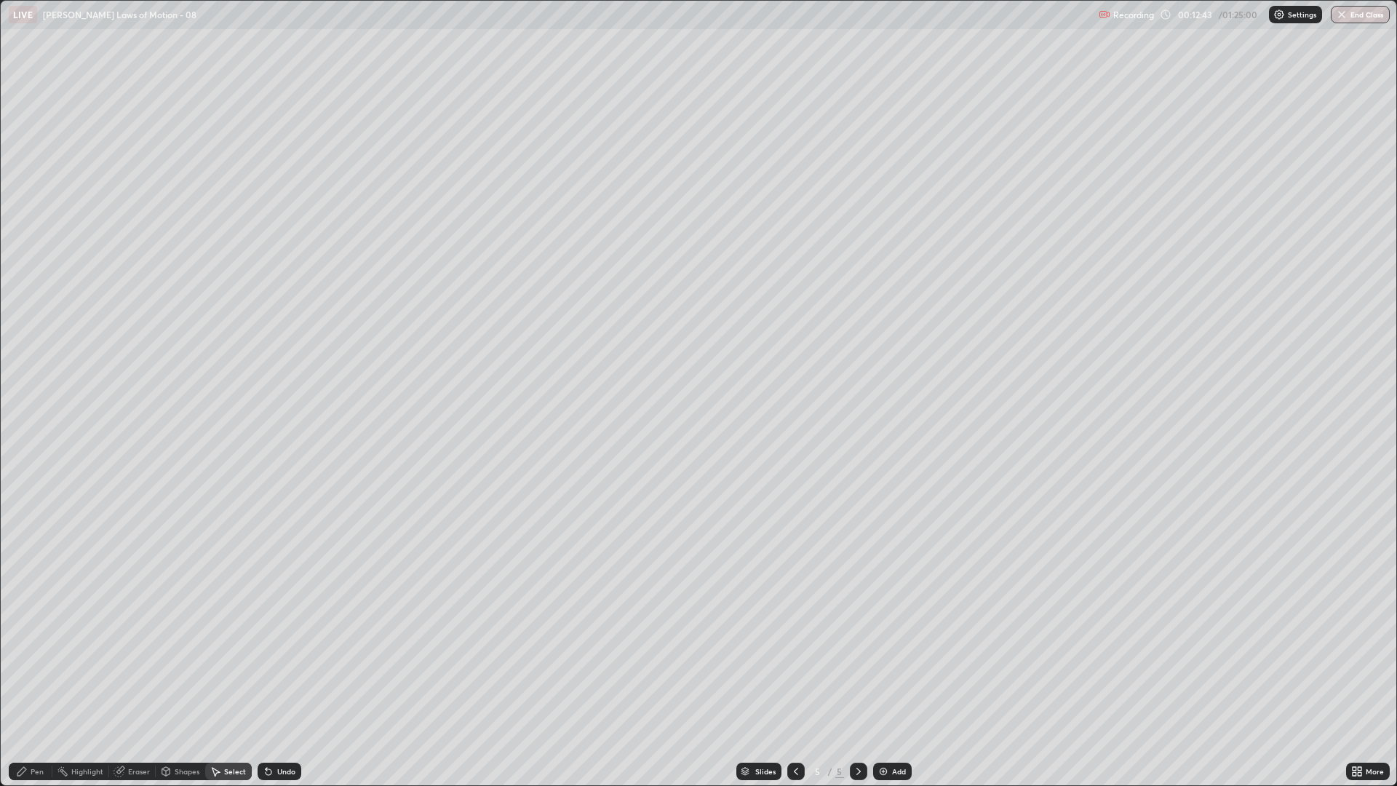
click at [888, 587] on div "0 ° Undo Copy Duplicate Duplicate to new slide Delete" at bounding box center [698, 393] width 1395 height 784
click at [892, 662] on div "Add" at bounding box center [899, 771] width 14 height 7
click at [44, 662] on div "Pen" at bounding box center [31, 770] width 44 height 17
click at [25, 474] on div at bounding box center [26, 471] width 9 height 9
click at [28, 512] on div at bounding box center [25, 517] width 17 height 17
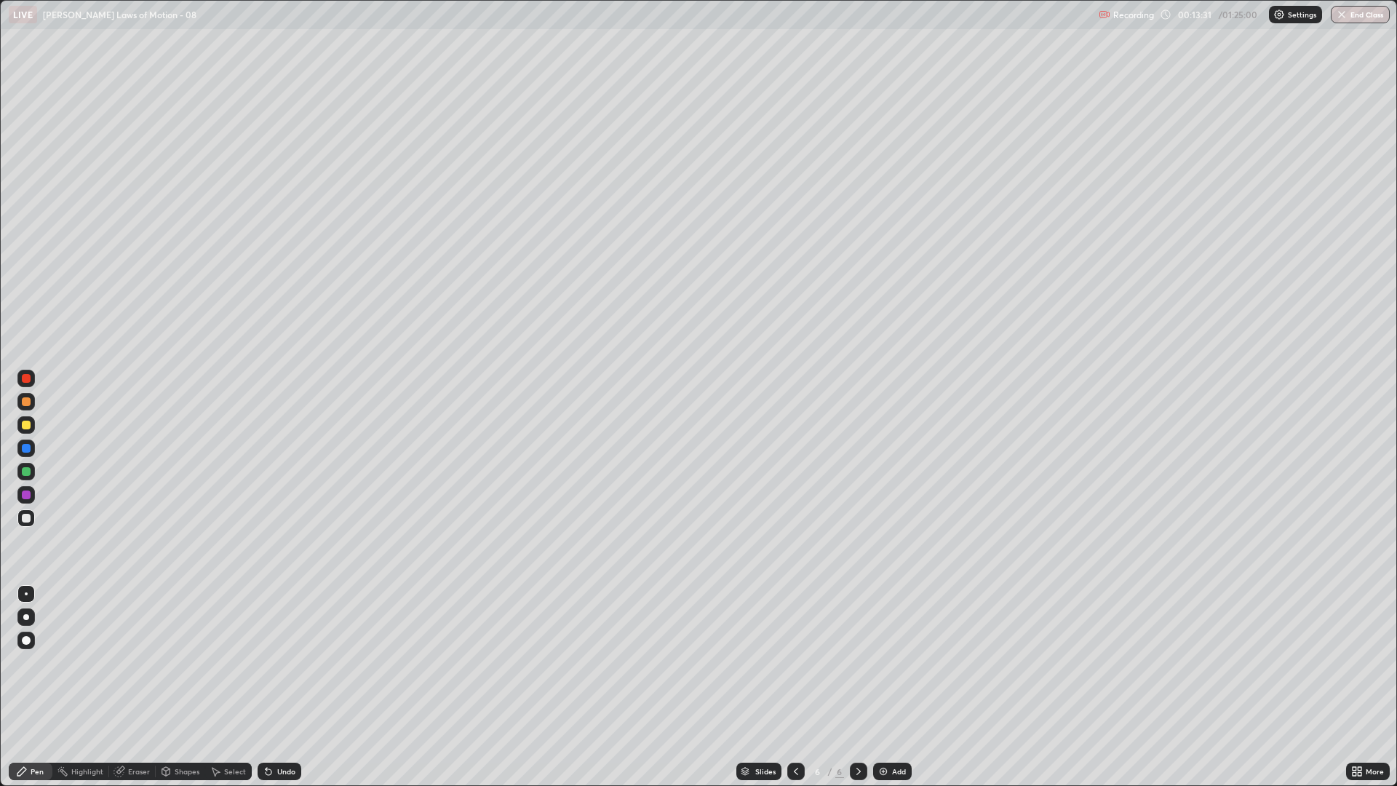
click at [28, 428] on div at bounding box center [26, 424] width 9 height 9
click at [27, 511] on div at bounding box center [25, 517] width 17 height 17
click at [27, 518] on div at bounding box center [26, 518] width 9 height 9
click at [28, 399] on div at bounding box center [26, 401] width 9 height 9
click at [896, 662] on div "Add" at bounding box center [899, 771] width 14 height 7
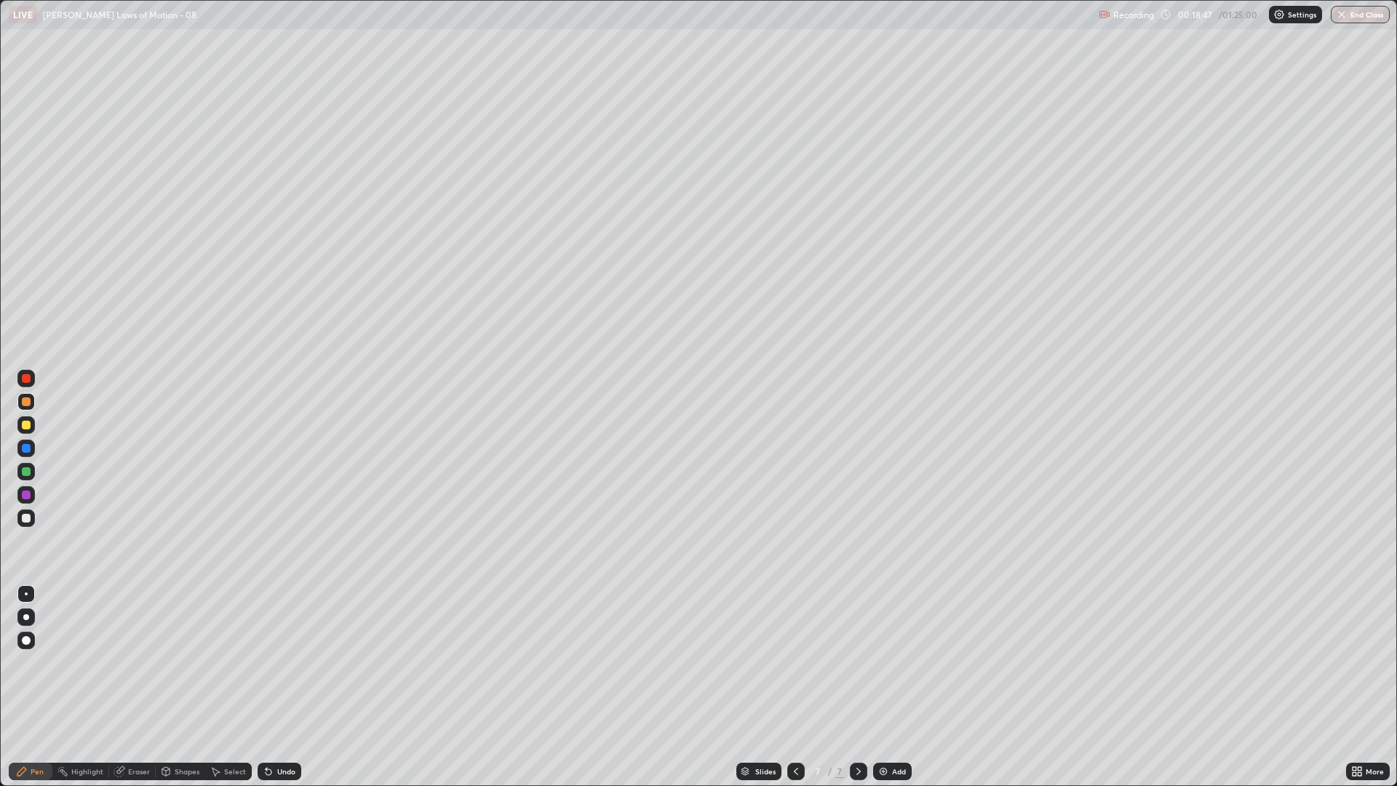
click at [32, 448] on div at bounding box center [25, 447] width 17 height 17
click at [25, 421] on div at bounding box center [26, 424] width 9 height 9
click at [31, 517] on div at bounding box center [25, 517] width 17 height 17
click at [25, 467] on div at bounding box center [26, 471] width 9 height 9
click at [28, 426] on div at bounding box center [26, 424] width 9 height 9
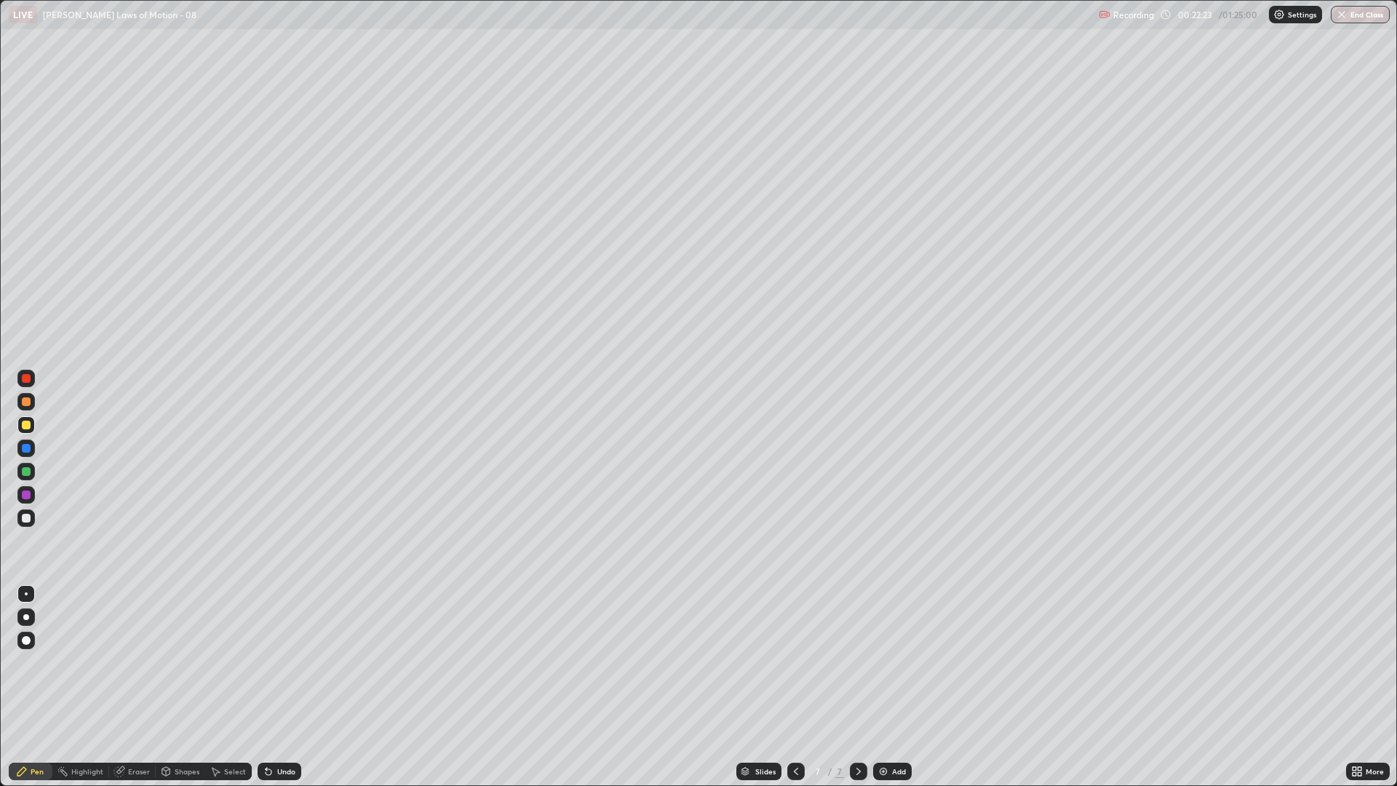
click at [25, 520] on div at bounding box center [26, 518] width 9 height 9
click at [884, 662] on img at bounding box center [883, 771] width 12 height 12
click at [28, 407] on div at bounding box center [25, 401] width 17 height 17
click at [901, 662] on div "Add" at bounding box center [899, 771] width 14 height 7
click at [31, 418] on div at bounding box center [25, 424] width 17 height 17
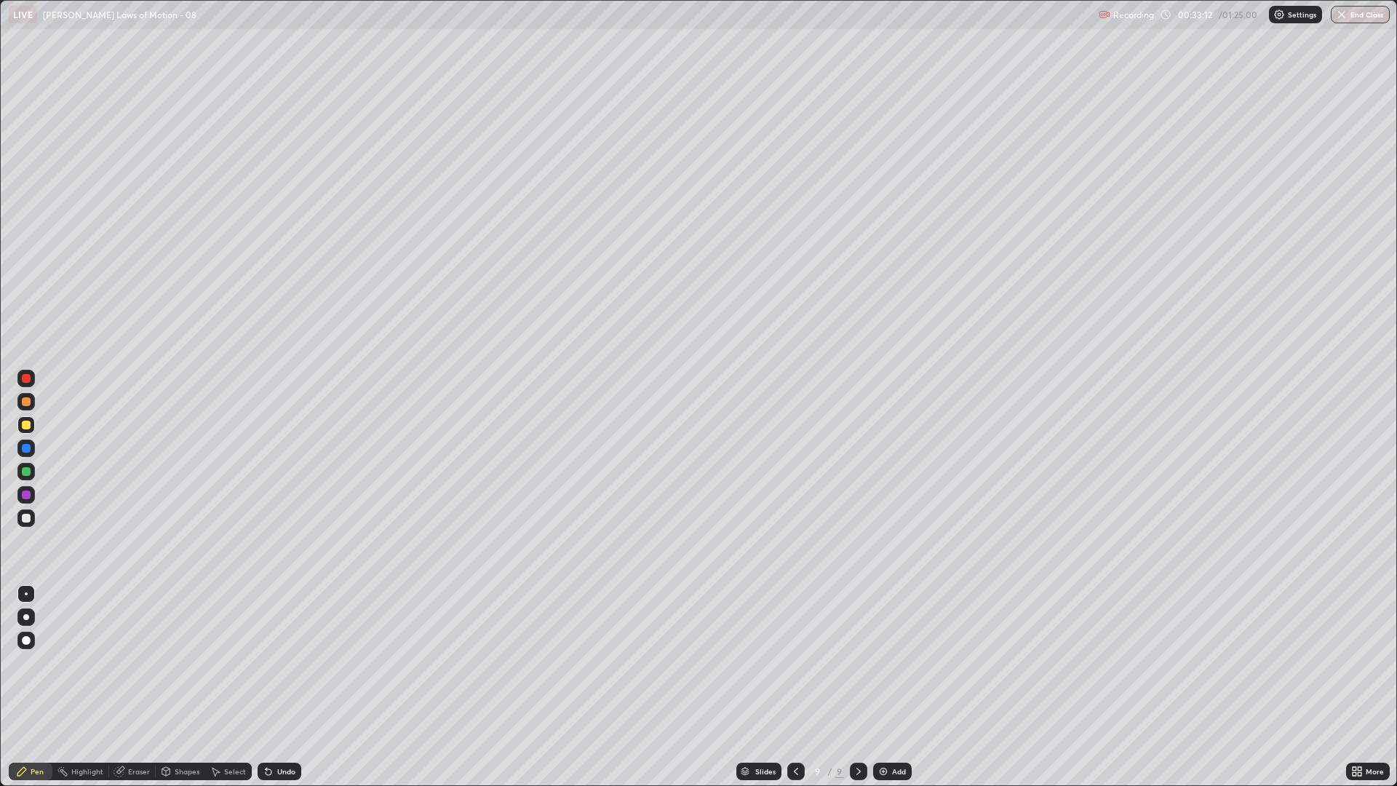
click at [25, 451] on div at bounding box center [26, 448] width 9 height 9
click at [25, 474] on div at bounding box center [26, 471] width 9 height 9
click at [28, 517] on div at bounding box center [26, 518] width 9 height 9
click at [134, 662] on div "Eraser" at bounding box center [132, 770] width 47 height 17
click at [34, 662] on div "Pen" at bounding box center [37, 771] width 13 height 7
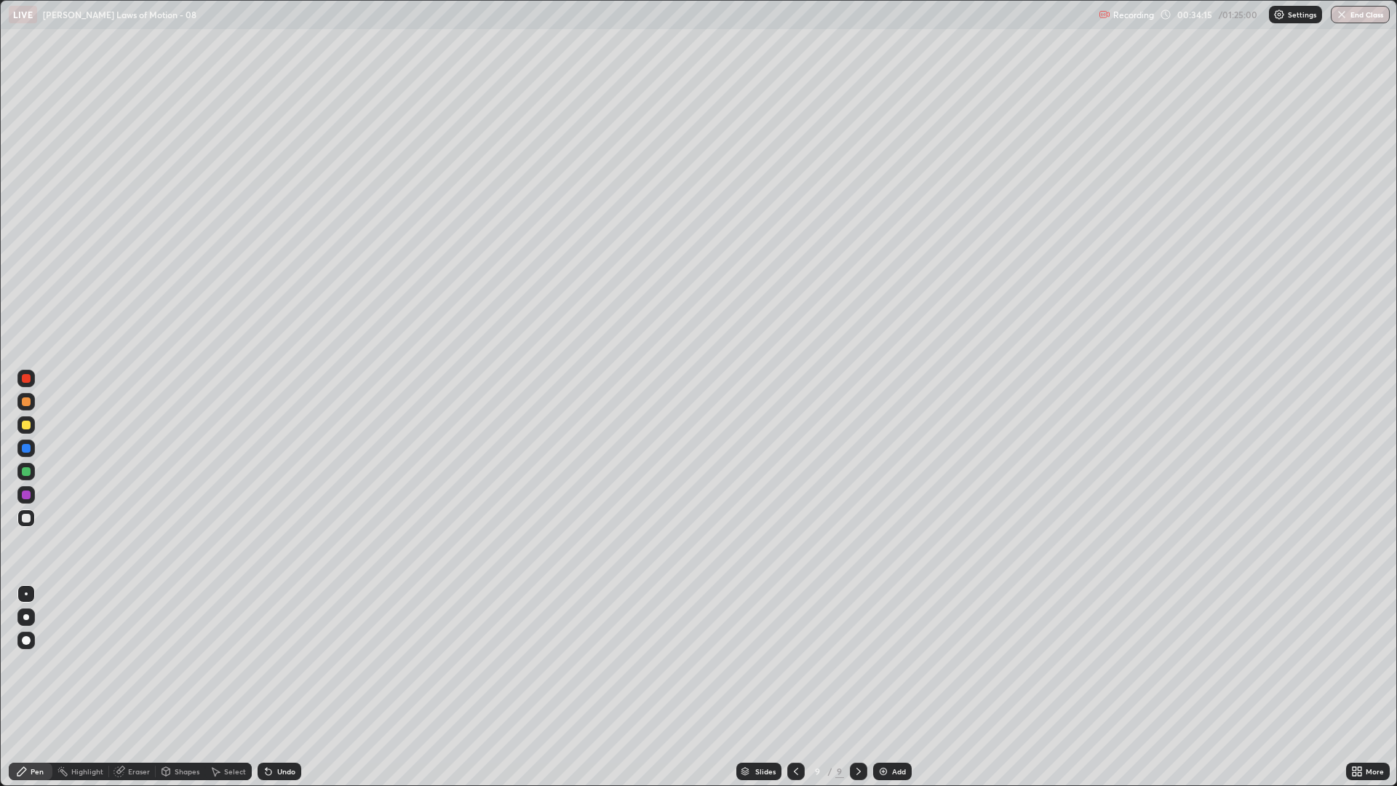
click at [25, 430] on div at bounding box center [25, 424] width 17 height 17
click at [28, 514] on div at bounding box center [26, 518] width 9 height 9
click at [125, 662] on div "Eraser" at bounding box center [132, 770] width 47 height 17
click at [42, 662] on div "Pen" at bounding box center [37, 771] width 13 height 7
click at [31, 426] on div at bounding box center [25, 424] width 17 height 17
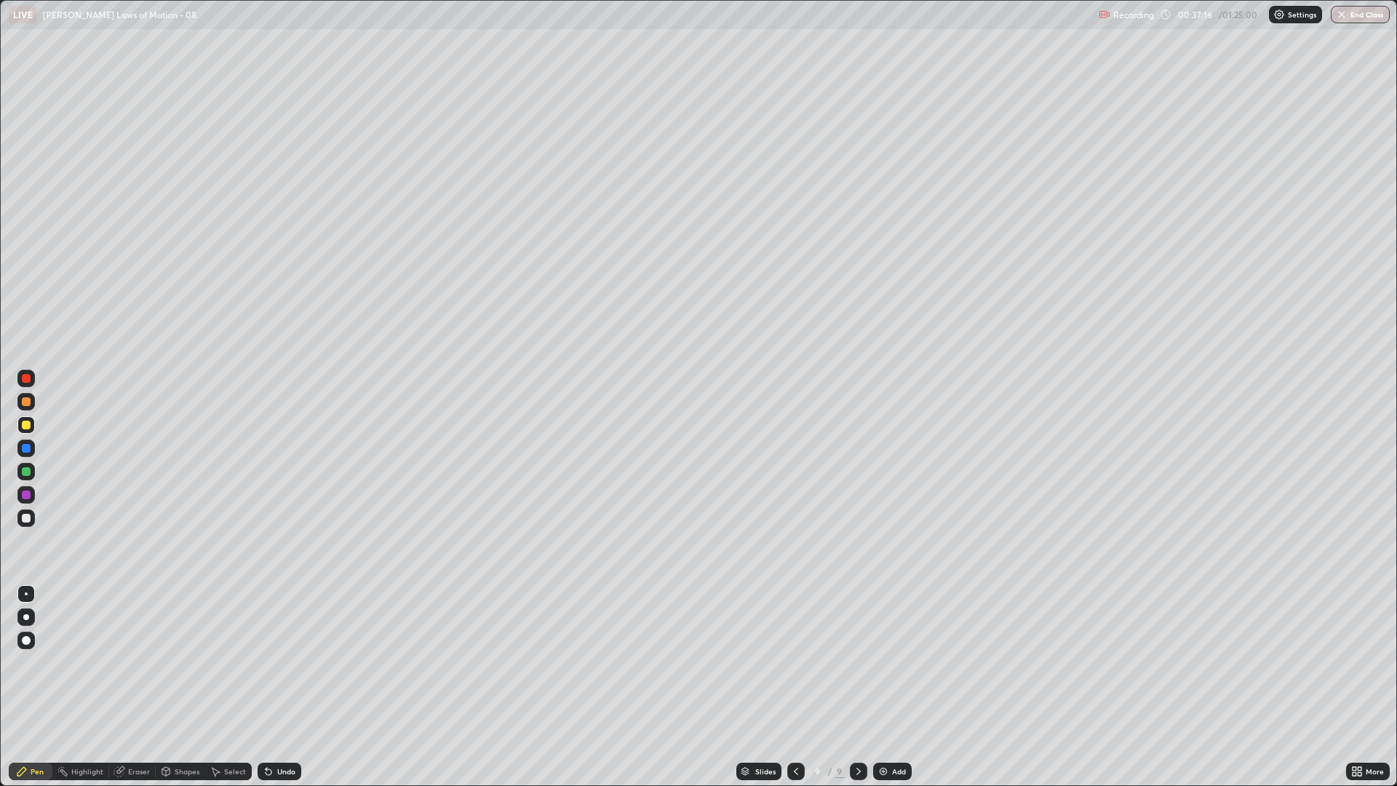
click at [33, 517] on div at bounding box center [25, 517] width 17 height 17
click at [891, 662] on div "Add" at bounding box center [892, 770] width 39 height 17
click at [189, 662] on div "Shapes" at bounding box center [187, 771] width 25 height 7
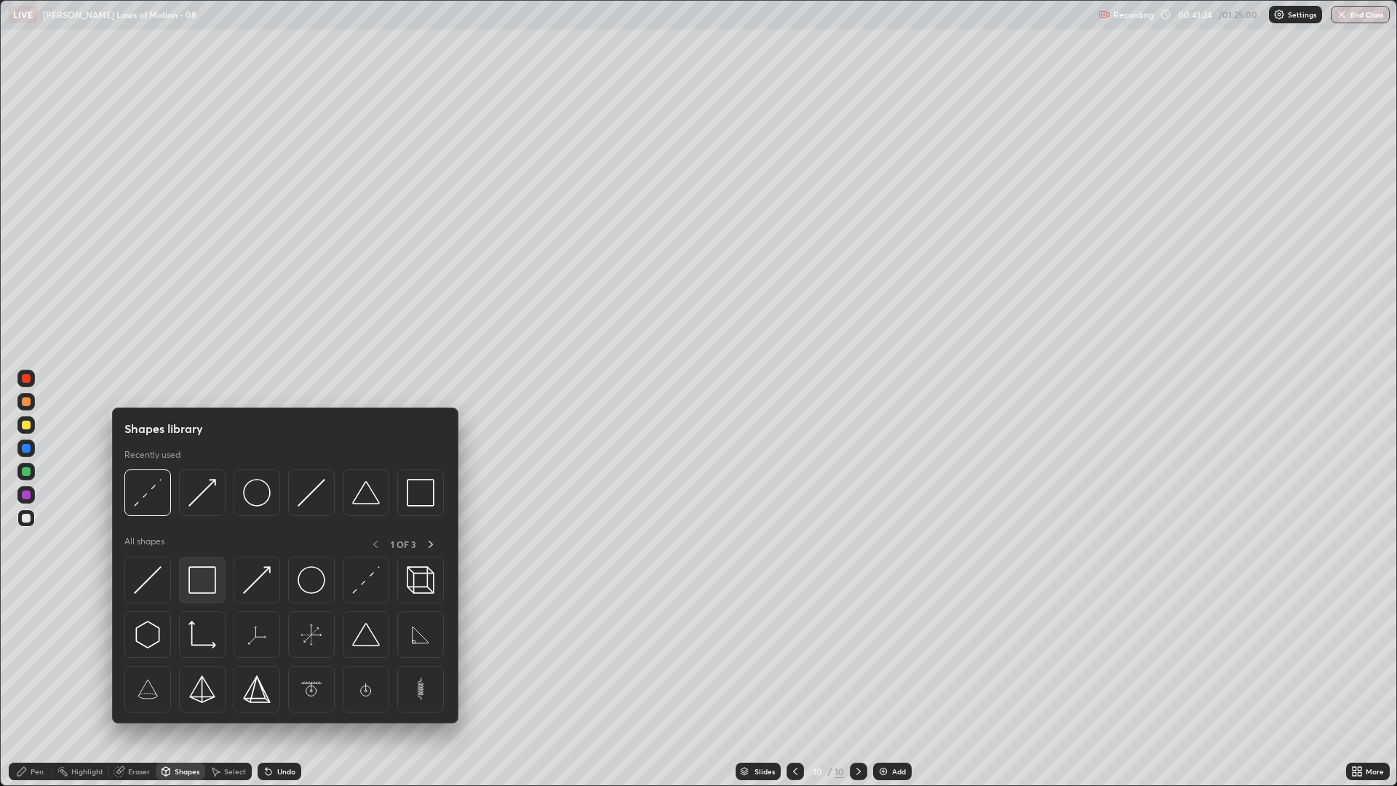
click at [211, 592] on img at bounding box center [202, 580] width 28 height 28
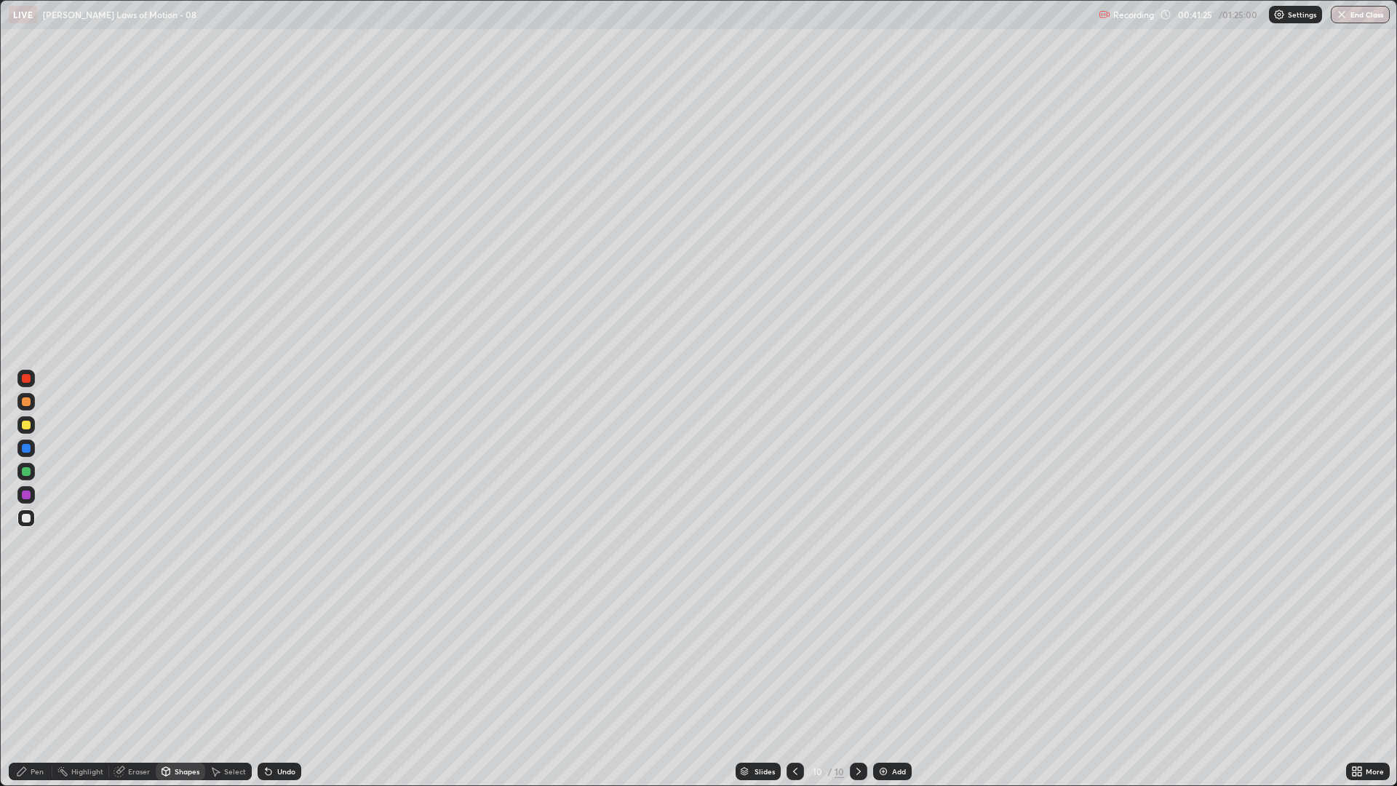
click at [29, 497] on div at bounding box center [26, 494] width 9 height 9
click at [29, 477] on div at bounding box center [25, 471] width 17 height 17
click at [26, 497] on div at bounding box center [26, 494] width 9 height 9
click at [23, 662] on div "Pen" at bounding box center [31, 771] width 44 height 29
click at [25, 427] on div at bounding box center [26, 424] width 9 height 9
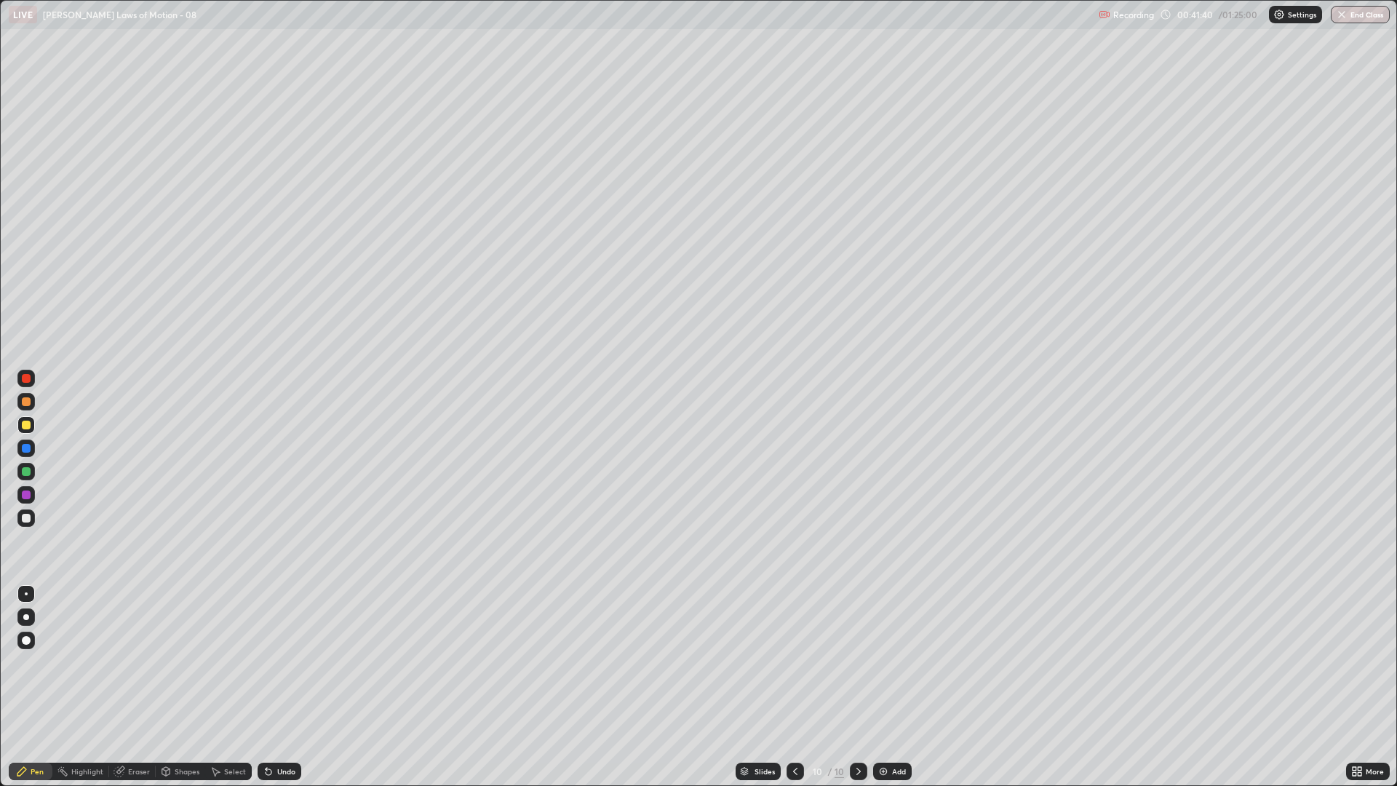
click at [180, 662] on div "Shapes" at bounding box center [187, 771] width 25 height 7
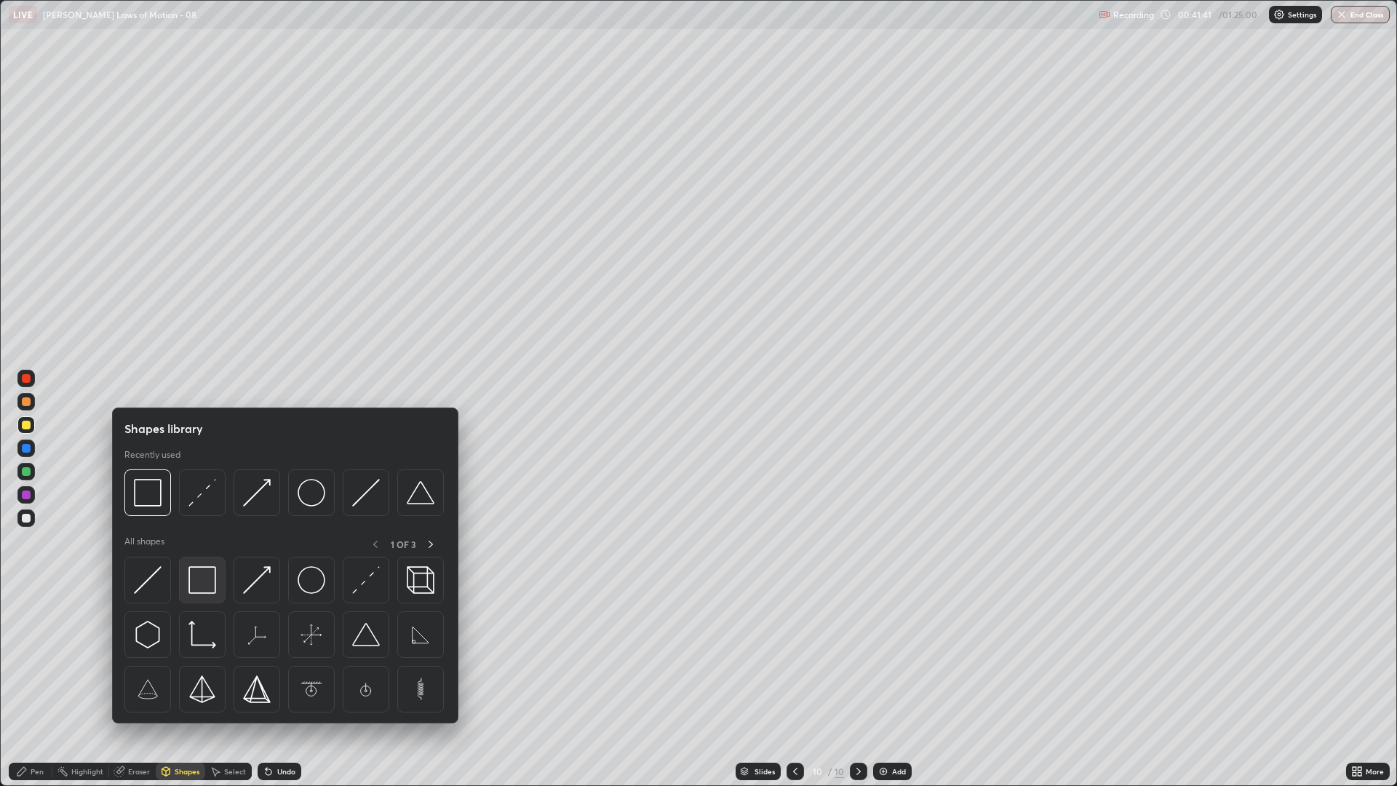
click at [199, 589] on img at bounding box center [202, 580] width 28 height 28
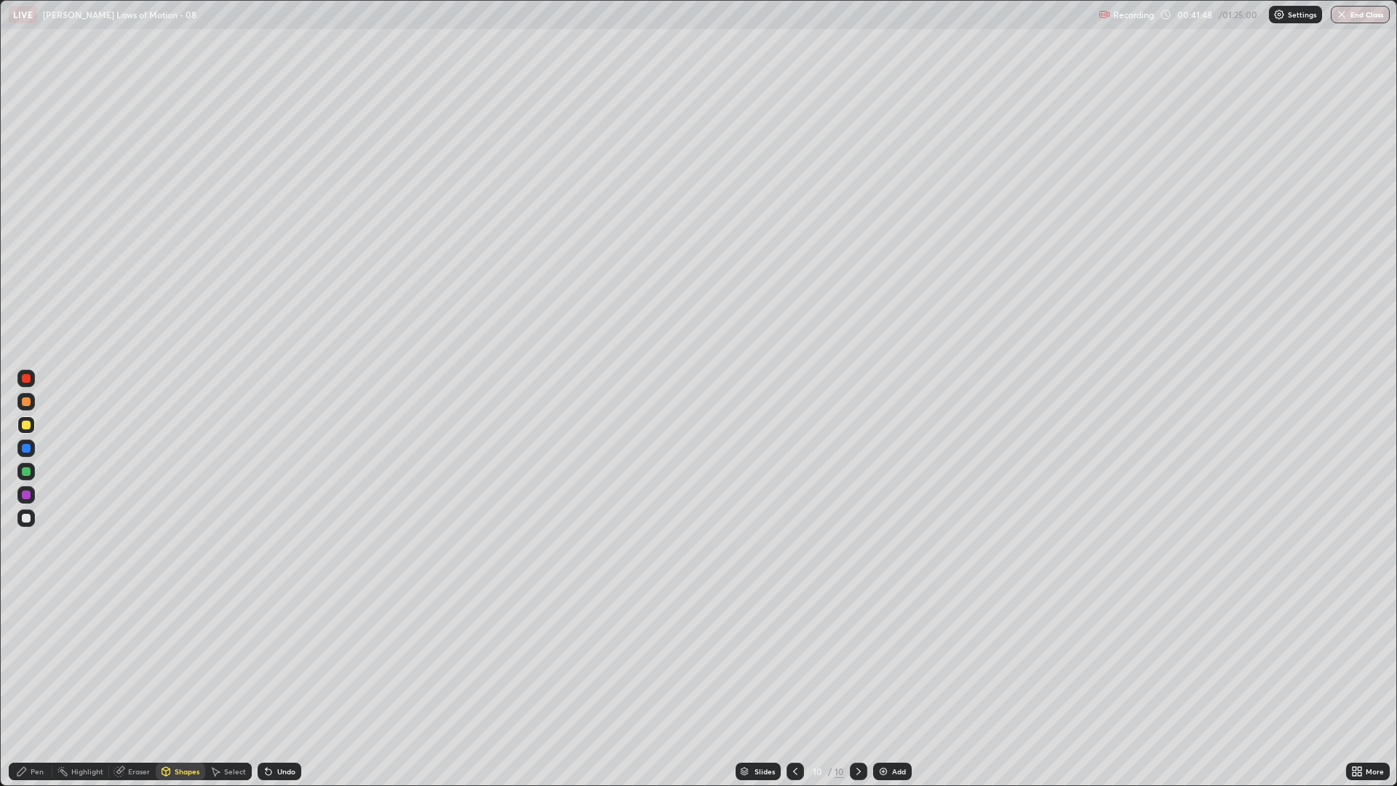
click at [27, 475] on div at bounding box center [26, 471] width 9 height 9
click at [284, 662] on div "Undo" at bounding box center [276, 771] width 49 height 29
click at [285, 662] on div "Undo" at bounding box center [276, 771] width 49 height 29
click at [27, 662] on icon at bounding box center [22, 771] width 12 height 12
click at [27, 517] on div at bounding box center [26, 518] width 9 height 9
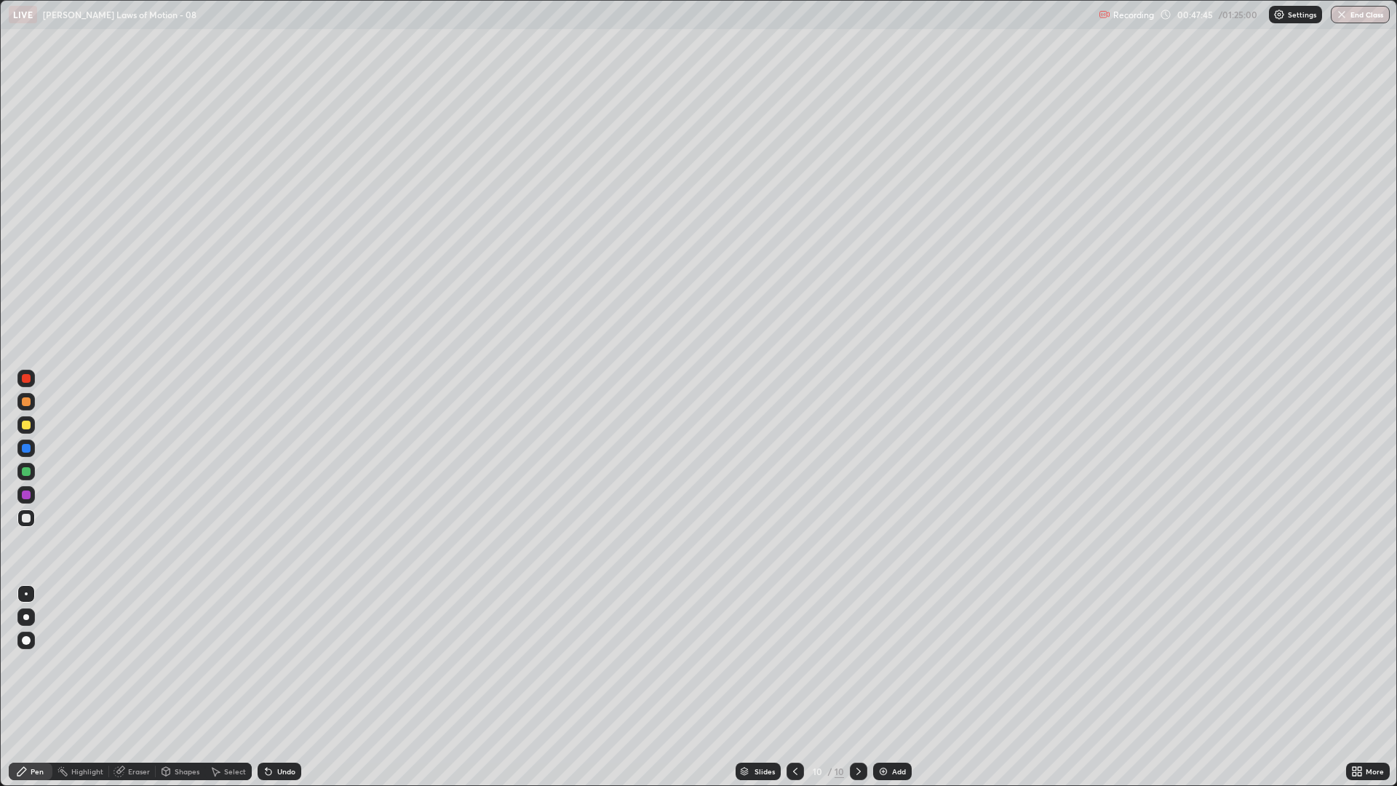
click at [28, 474] on div at bounding box center [26, 471] width 9 height 9
click at [260, 662] on div "Undo" at bounding box center [280, 770] width 44 height 17
click at [26, 519] on div at bounding box center [26, 518] width 9 height 9
click at [24, 525] on div at bounding box center [25, 517] width 17 height 17
click at [30, 428] on div at bounding box center [26, 424] width 9 height 9
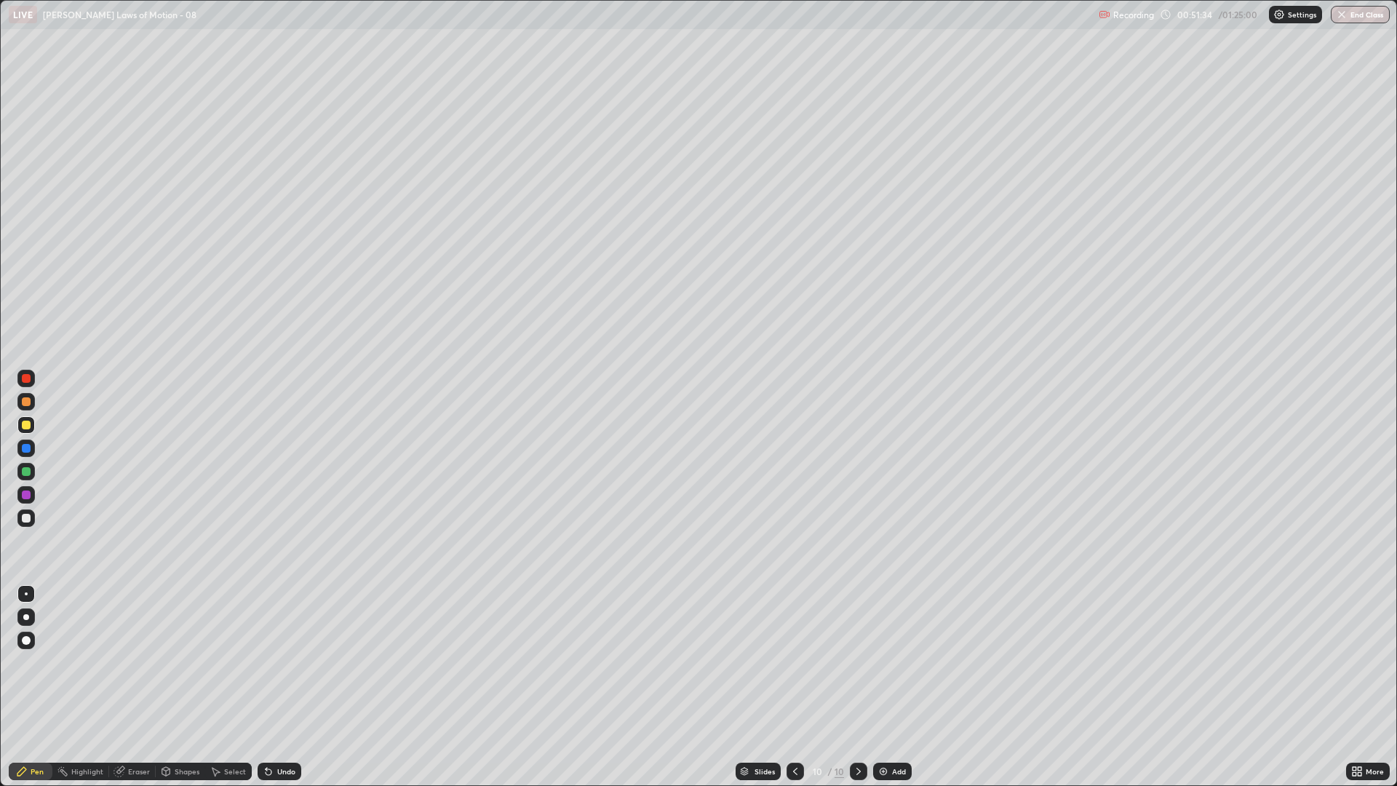
click at [895, 662] on div "Add" at bounding box center [899, 771] width 14 height 7
click at [27, 477] on div at bounding box center [25, 471] width 17 height 17
click at [266, 662] on icon at bounding box center [269, 772] width 6 height 6
click at [266, 662] on icon at bounding box center [266, 768] width 1 height 1
click at [275, 662] on div "Undo" at bounding box center [280, 770] width 44 height 17
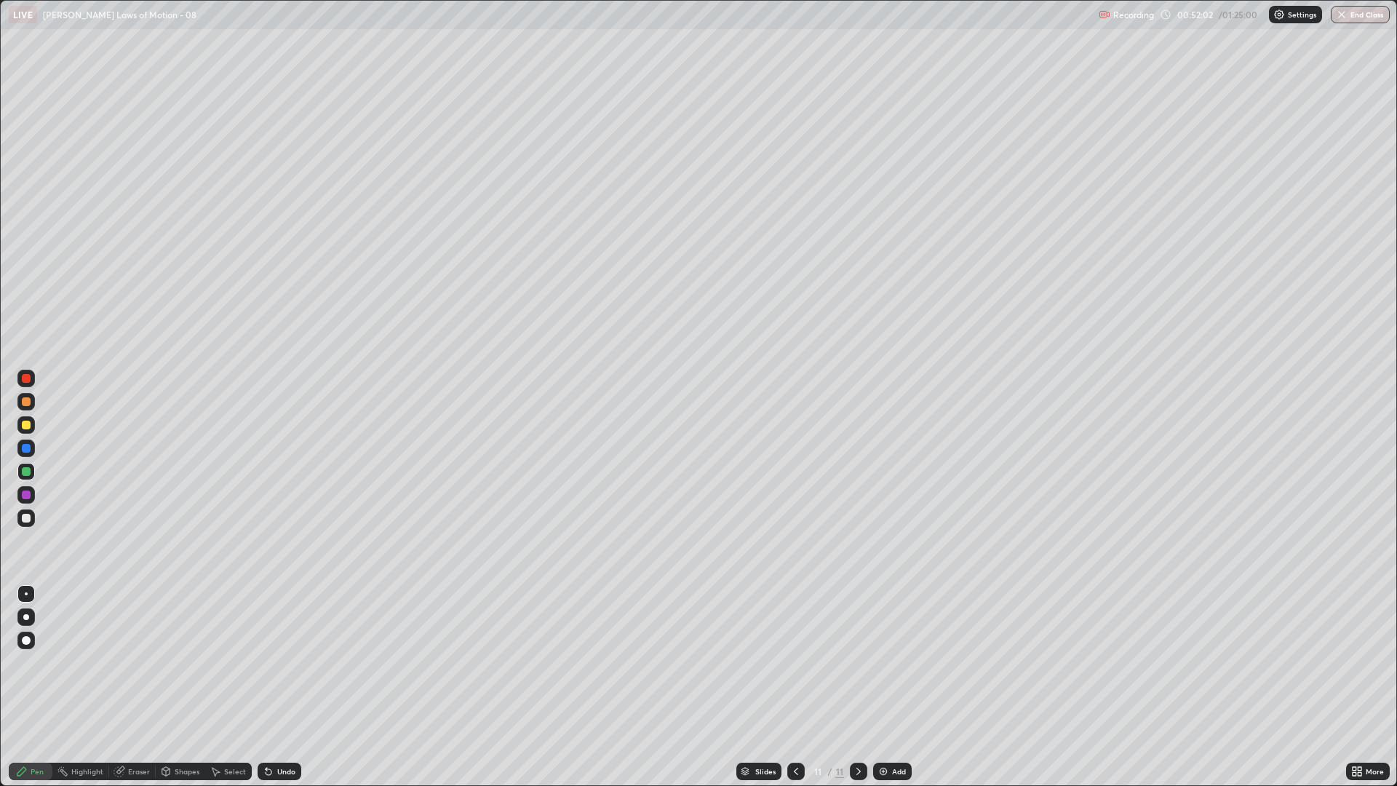
click at [275, 662] on div "Undo" at bounding box center [280, 770] width 44 height 17
click at [138, 662] on div "Eraser" at bounding box center [132, 770] width 47 height 17
click at [31, 662] on icon at bounding box center [26, 722] width 12 height 12
click at [42, 662] on div "Pen" at bounding box center [37, 771] width 13 height 7
click at [30, 402] on div at bounding box center [26, 401] width 9 height 9
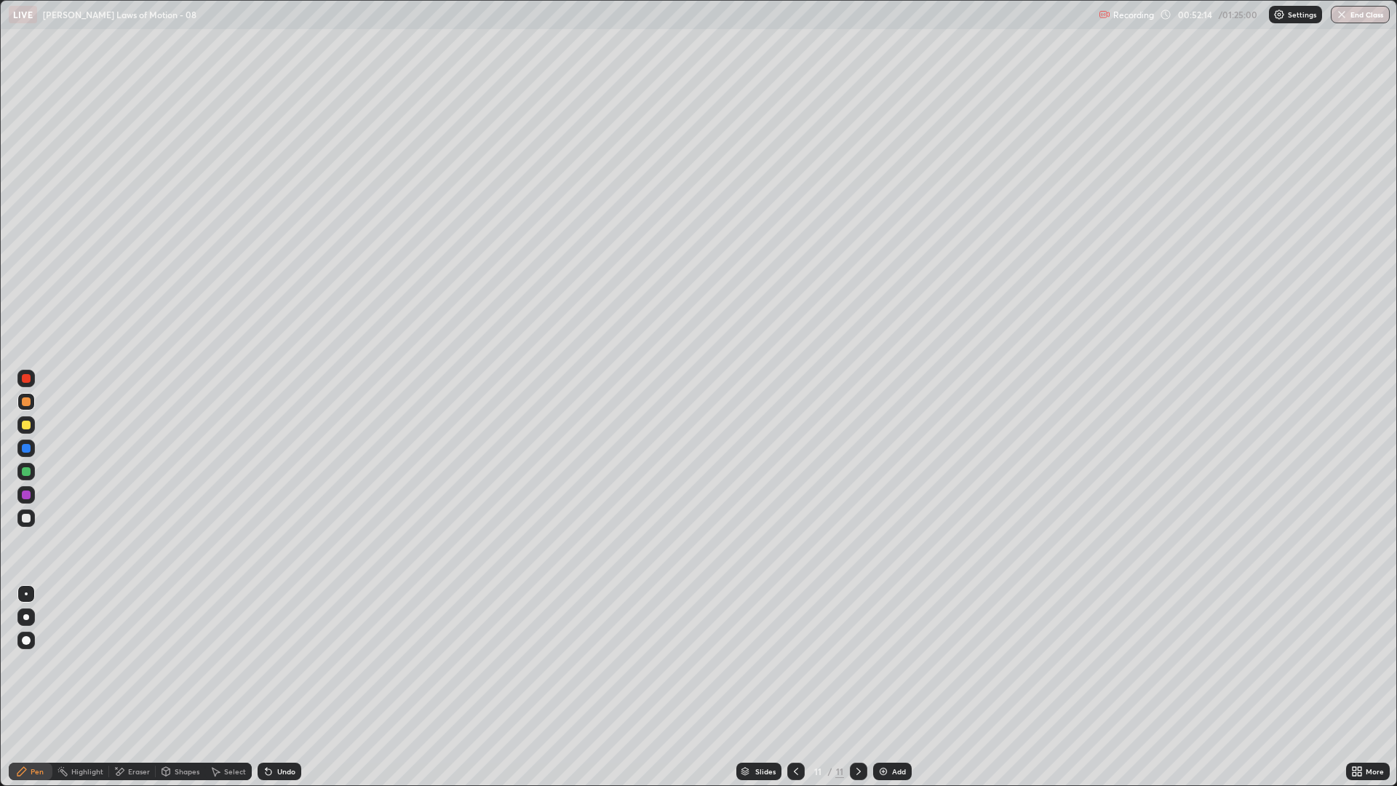
click at [28, 471] on div at bounding box center [26, 471] width 9 height 9
click at [28, 516] on div at bounding box center [26, 518] width 9 height 9
click at [27, 426] on div at bounding box center [26, 424] width 9 height 9
click at [221, 662] on div "Select" at bounding box center [228, 770] width 47 height 17
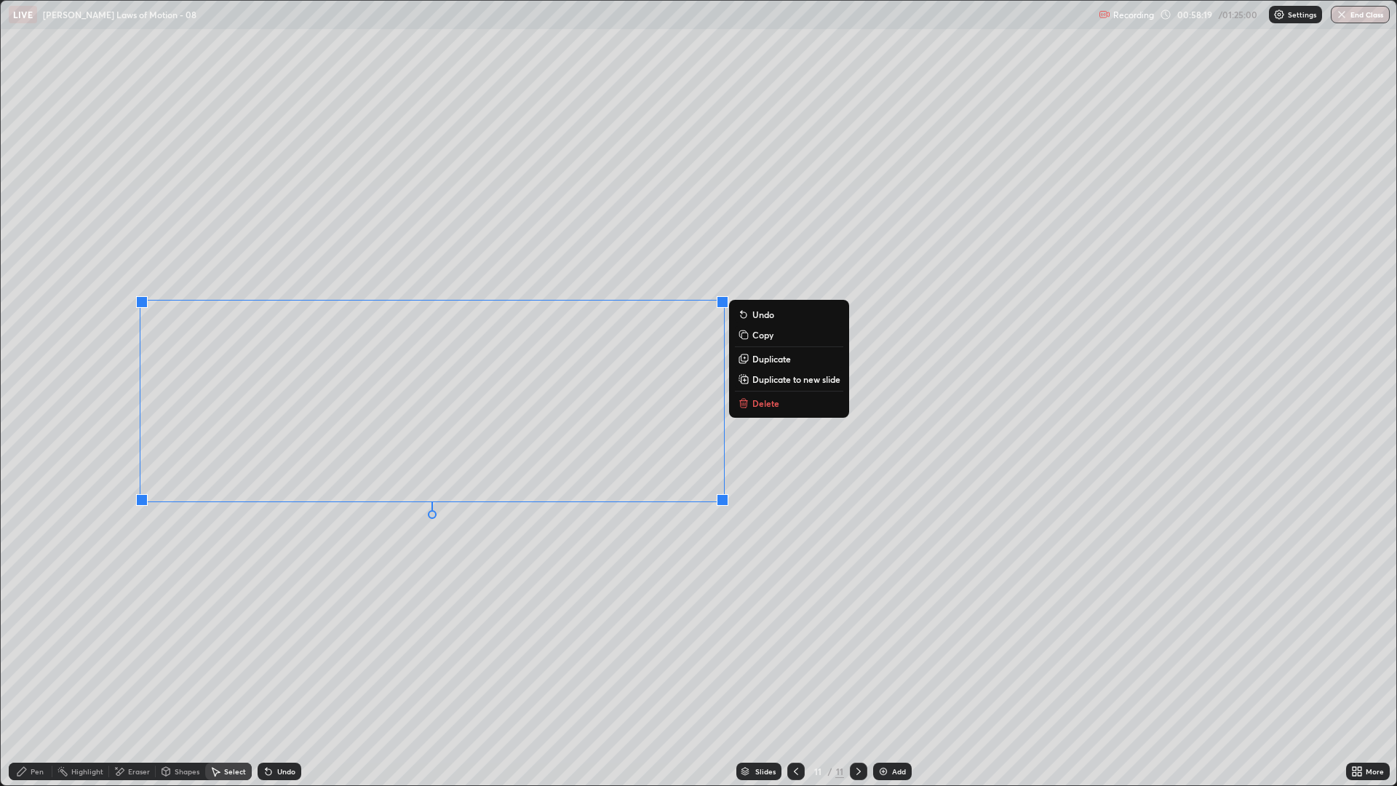
click at [329, 650] on div "0 ° Undo Copy Duplicate Duplicate to new slide Delete" at bounding box center [698, 393] width 1395 height 784
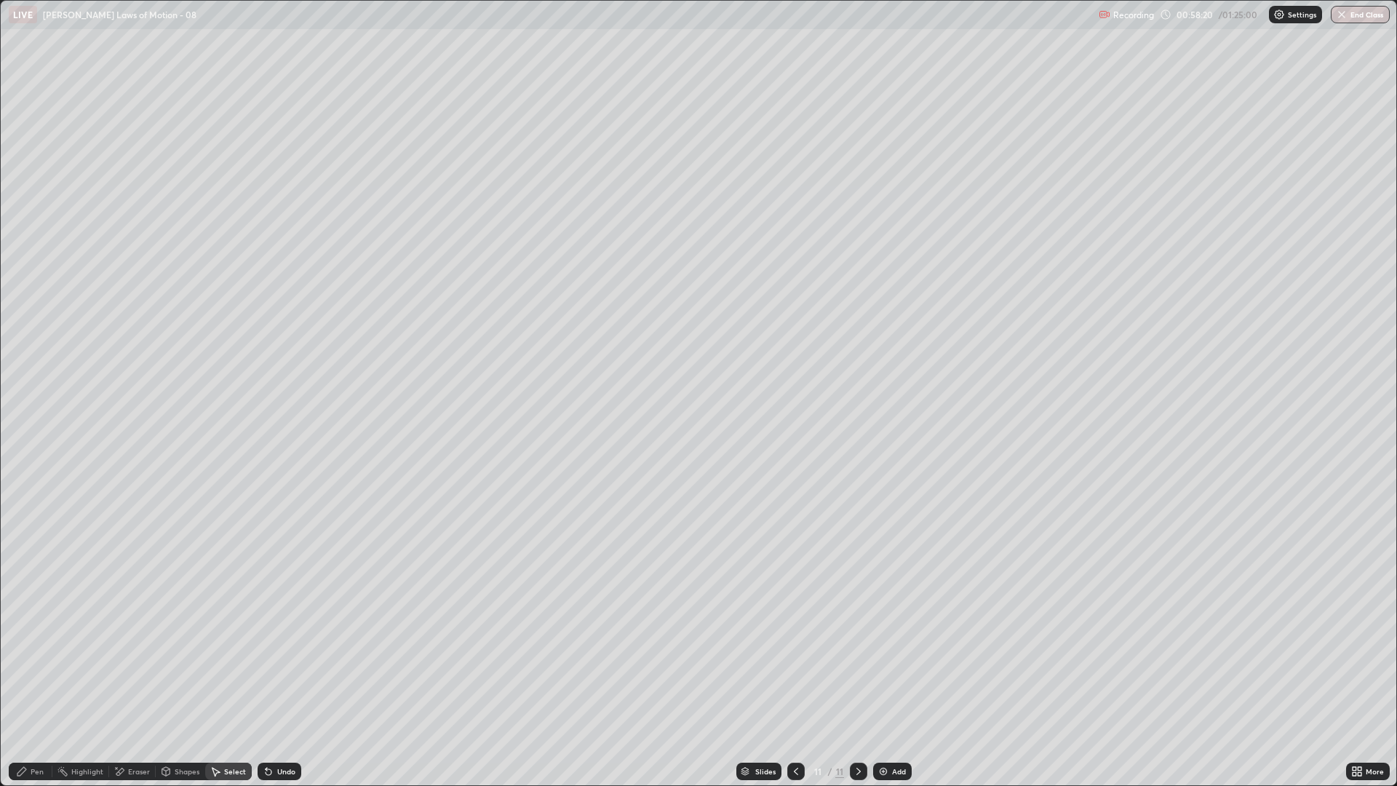
click at [129, 662] on div "Eraser" at bounding box center [139, 771] width 22 height 7
click at [23, 662] on icon at bounding box center [22, 771] width 12 height 12
click at [31, 519] on div at bounding box center [25, 517] width 17 height 17
click at [887, 662] on div "Add" at bounding box center [892, 770] width 39 height 17
click at [33, 492] on div at bounding box center [25, 494] width 17 height 17
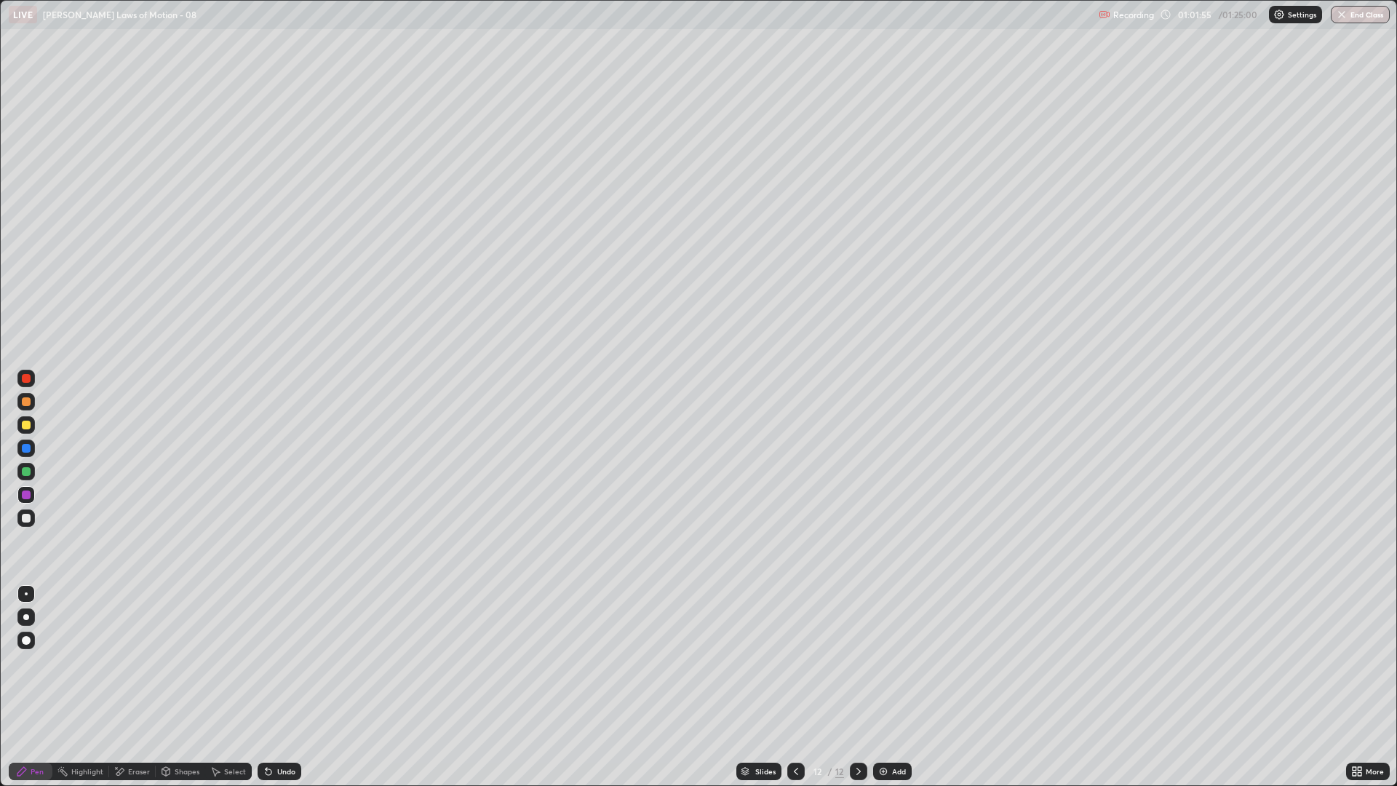
click at [284, 662] on div "Undo" at bounding box center [286, 771] width 18 height 7
click at [29, 477] on div at bounding box center [25, 471] width 17 height 17
click at [277, 662] on div "Undo" at bounding box center [286, 771] width 18 height 7
click at [1363, 19] on button "End Class" at bounding box center [1360, 14] width 59 height 17
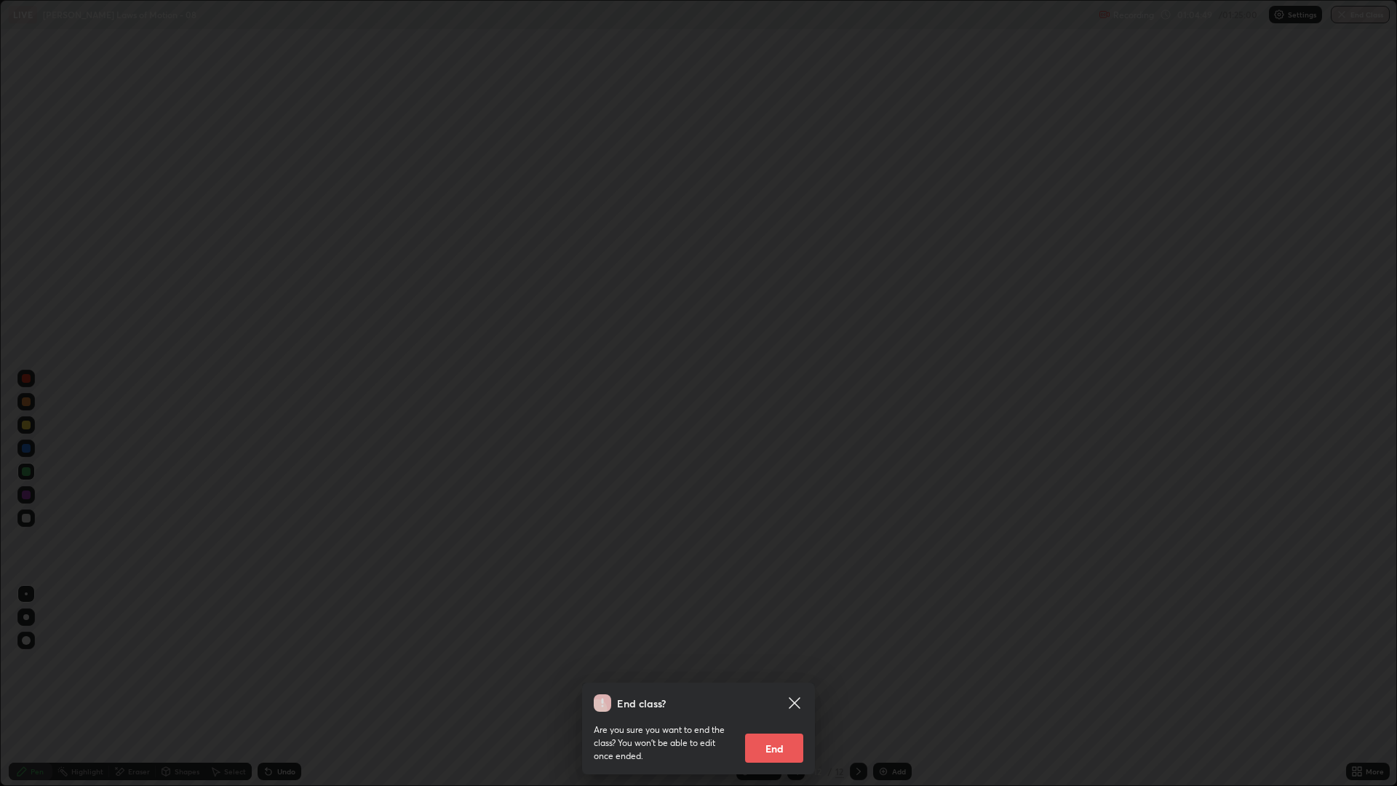
click at [768, 662] on button "End" at bounding box center [774, 747] width 58 height 29
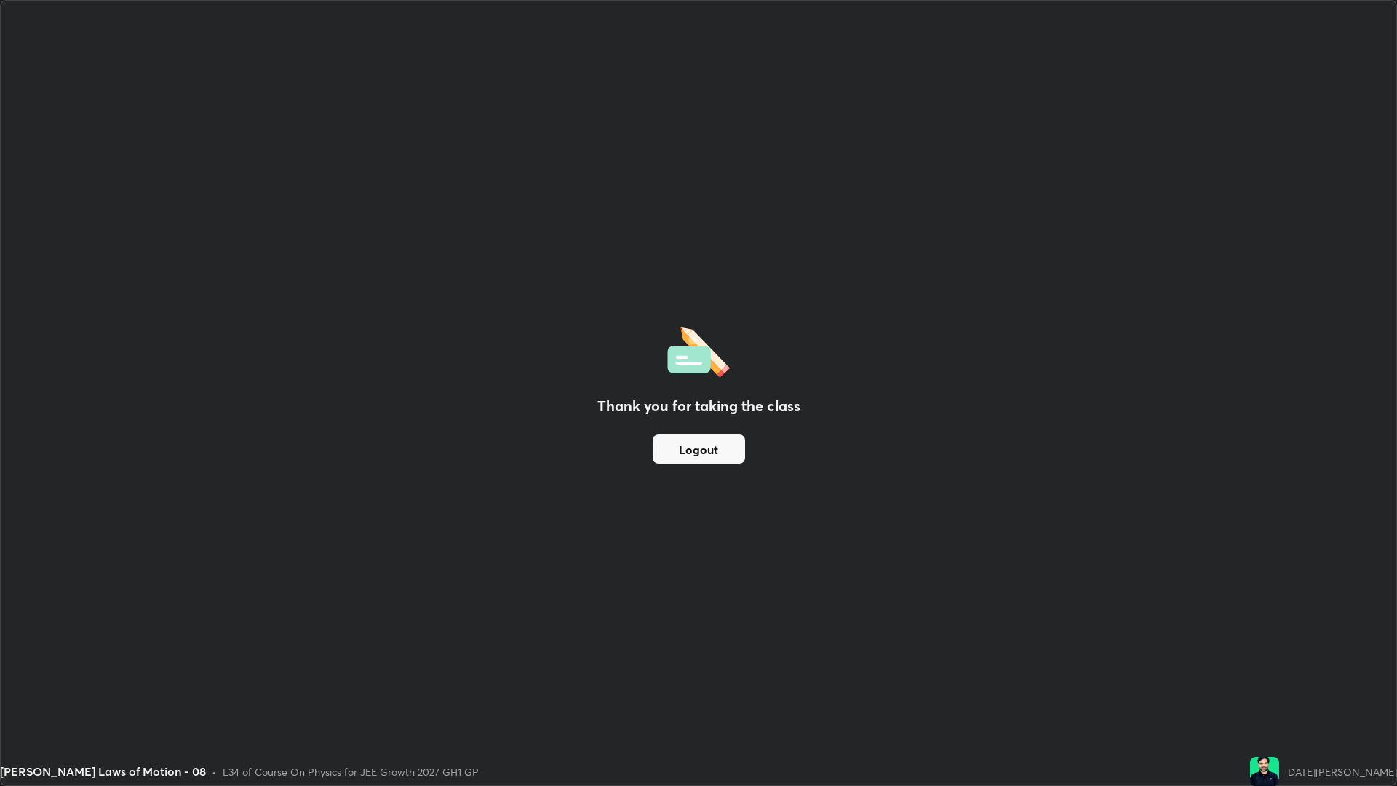
click at [698, 461] on button "Logout" at bounding box center [699, 448] width 92 height 29
